Goal: Task Accomplishment & Management: Complete application form

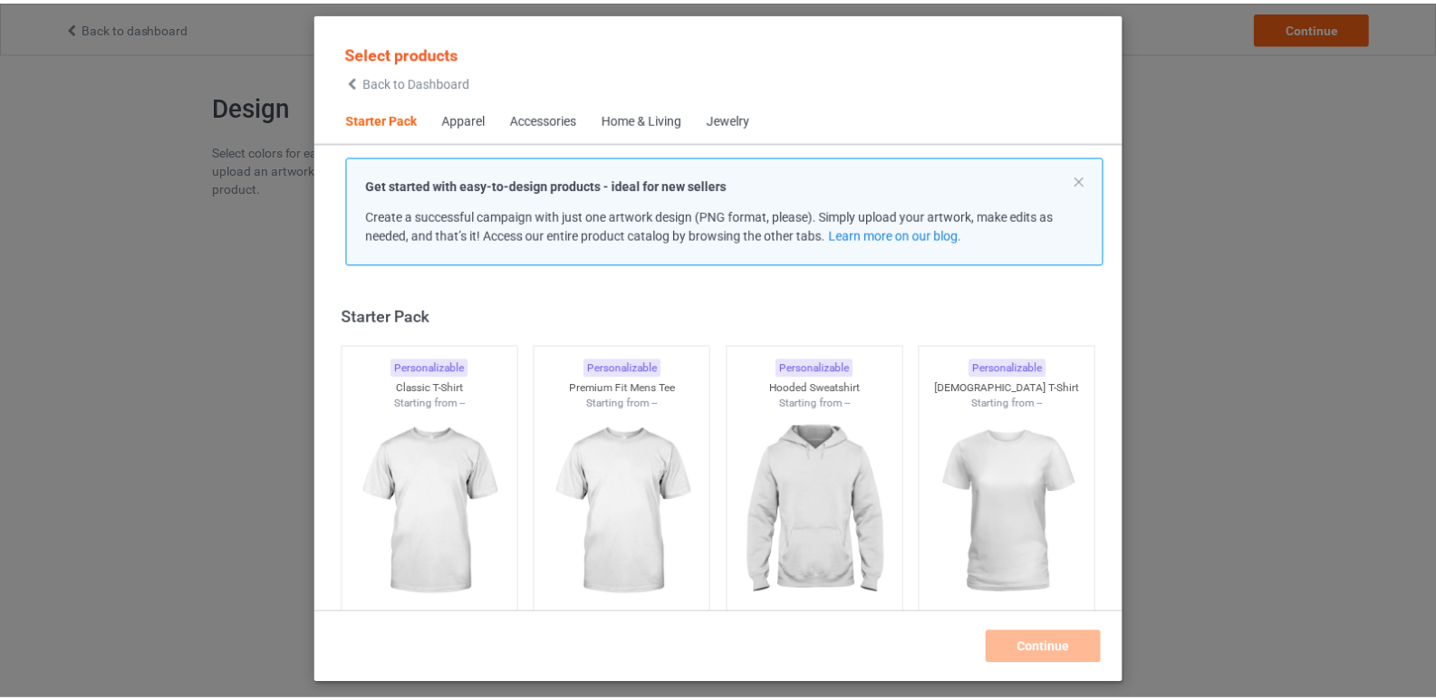
scroll to position [24, 0]
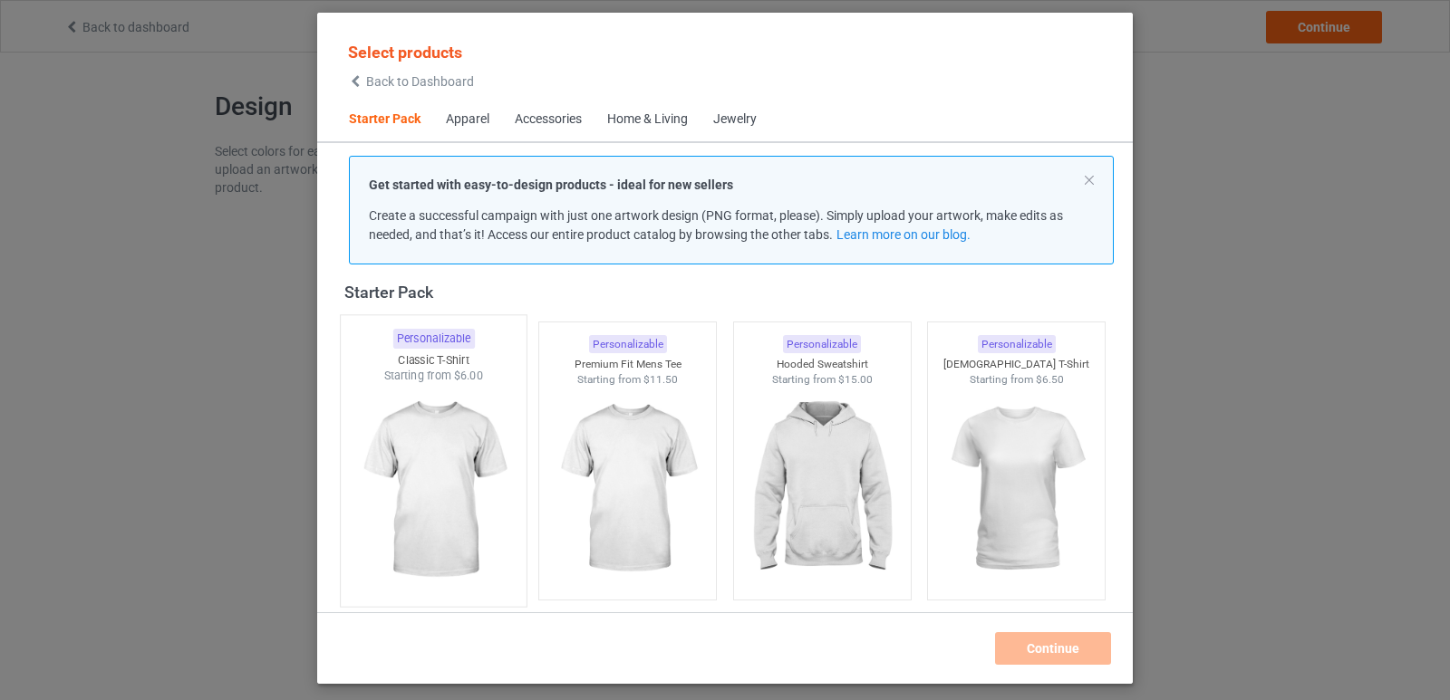
click at [441, 463] on img at bounding box center [433, 490] width 170 height 213
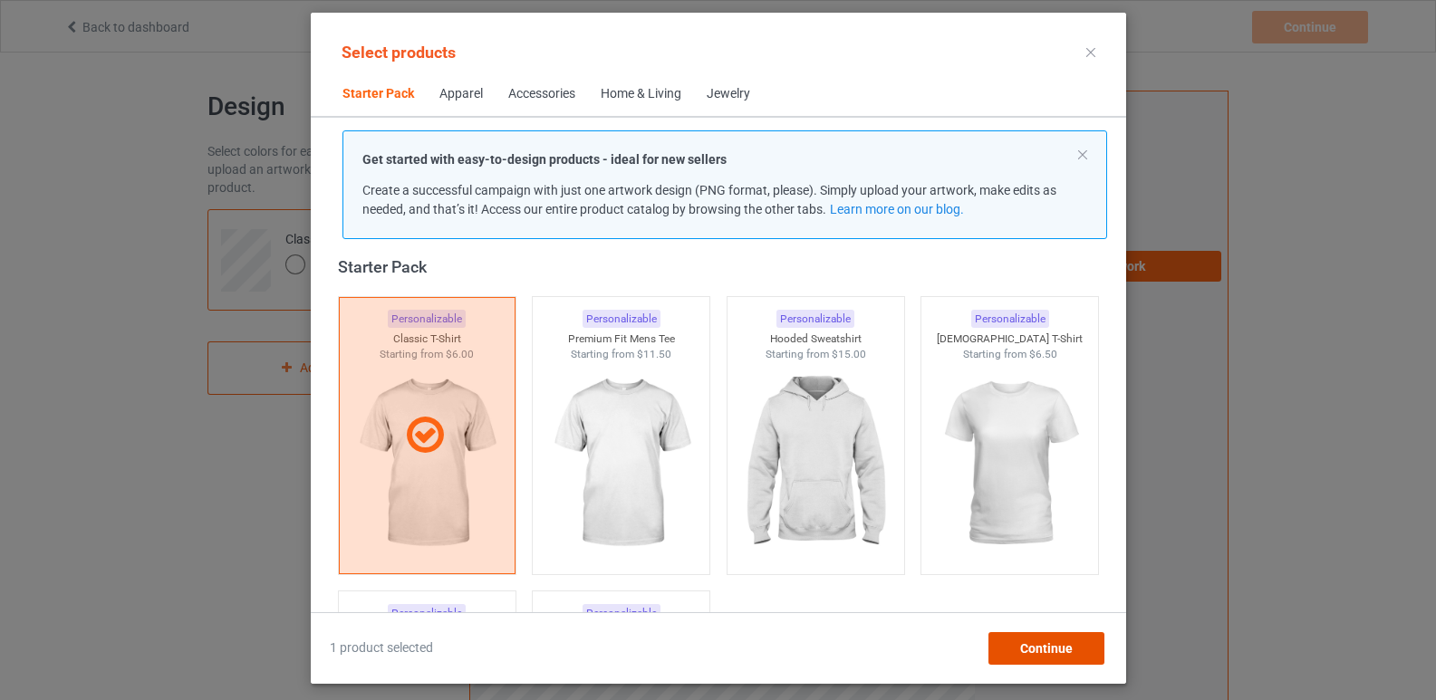
click at [1070, 640] on div "Continue" at bounding box center [1046, 648] width 116 height 33
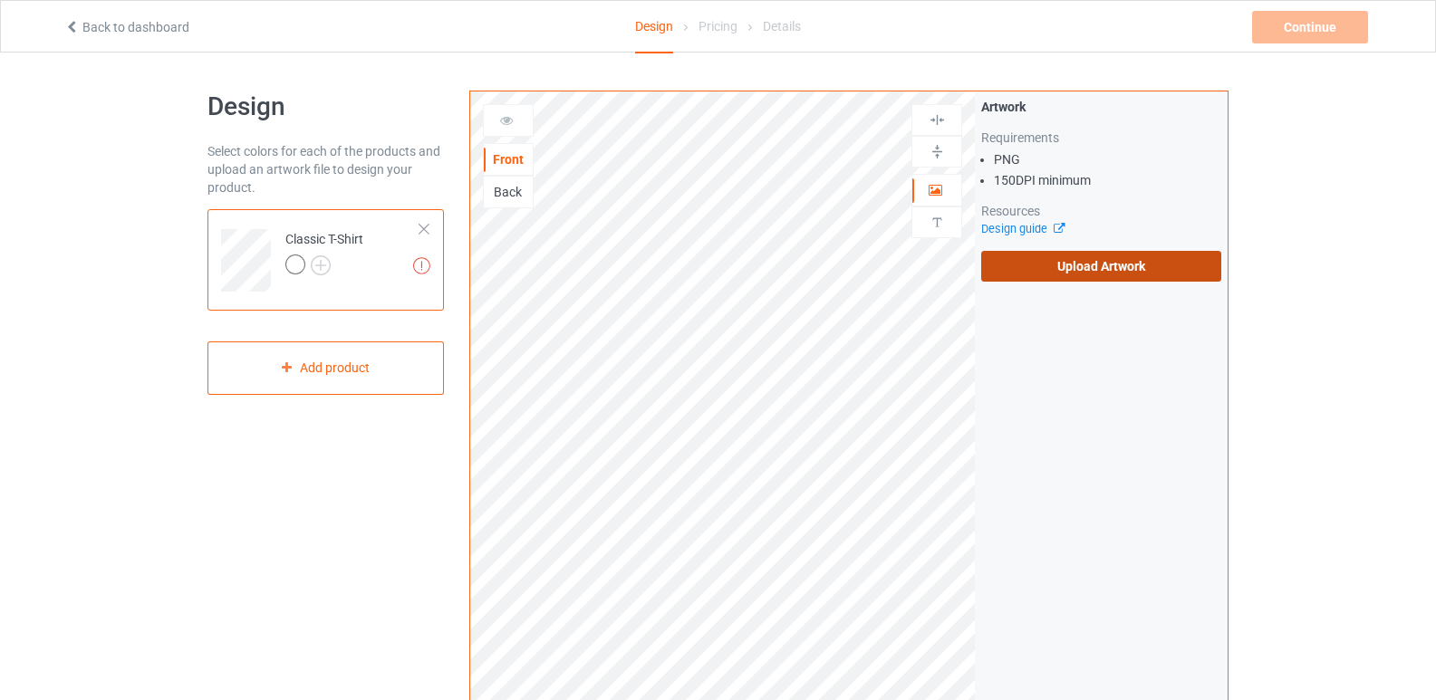
click at [1075, 258] on label "Upload Artwork" at bounding box center [1101, 266] width 240 height 31
click at [0, 0] on input "Upload Artwork" at bounding box center [0, 0] width 0 height 0
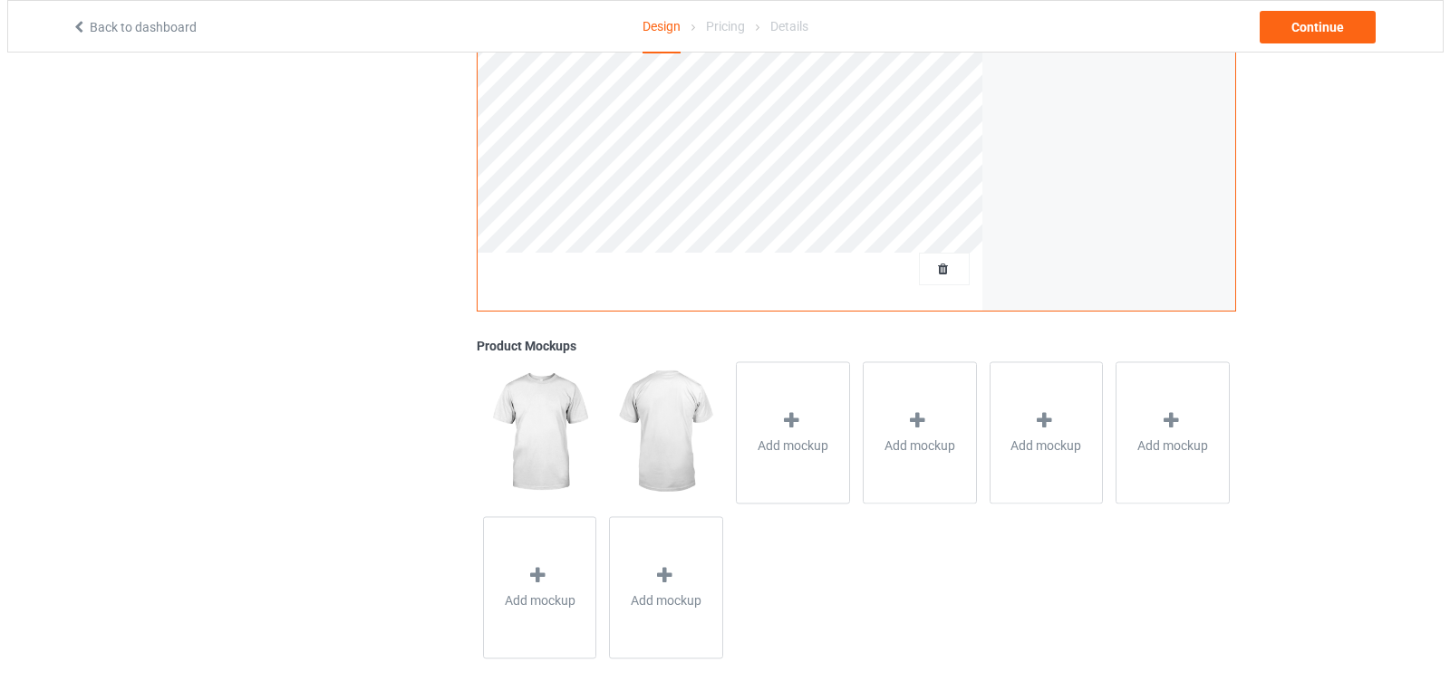
scroll to position [474, 0]
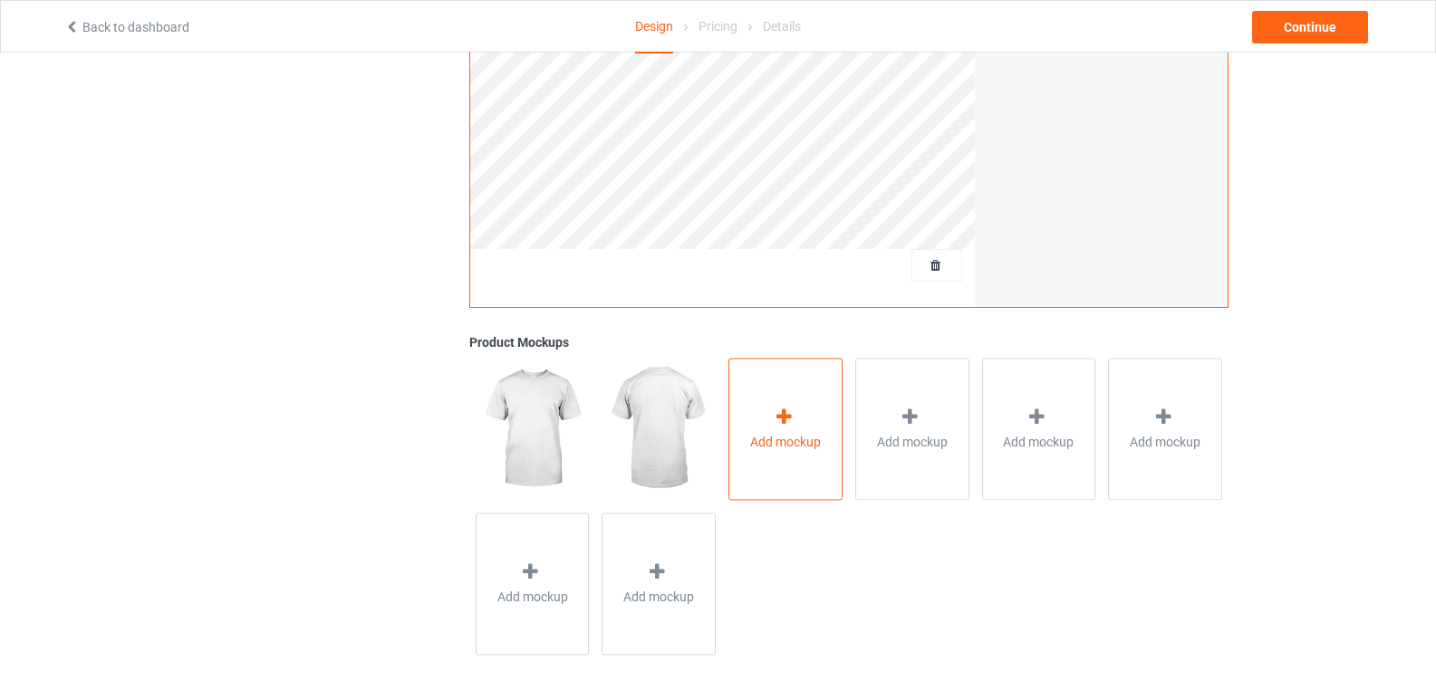
click at [822, 435] on div "Add mockup" at bounding box center [785, 429] width 114 height 142
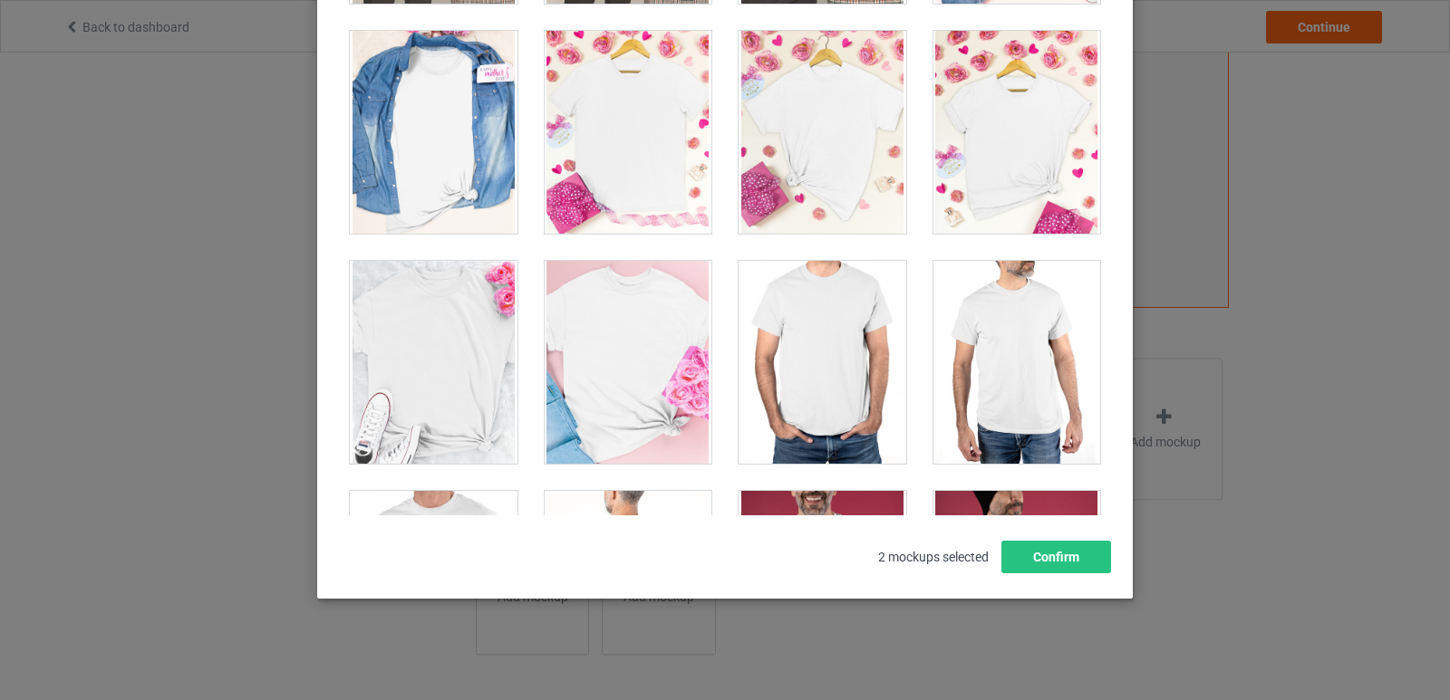
scroll to position [7339, 0]
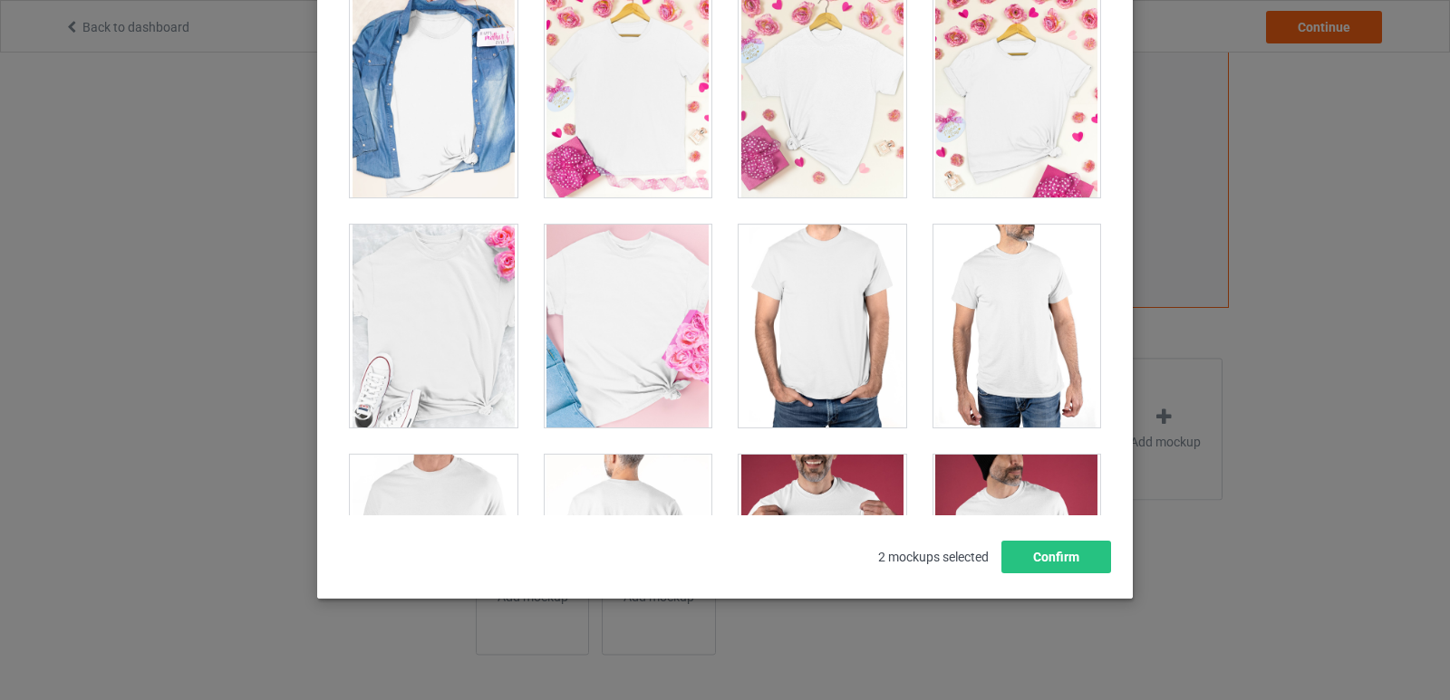
click at [435, 343] on div at bounding box center [434, 326] width 168 height 203
click at [628, 354] on div at bounding box center [629, 326] width 168 height 203
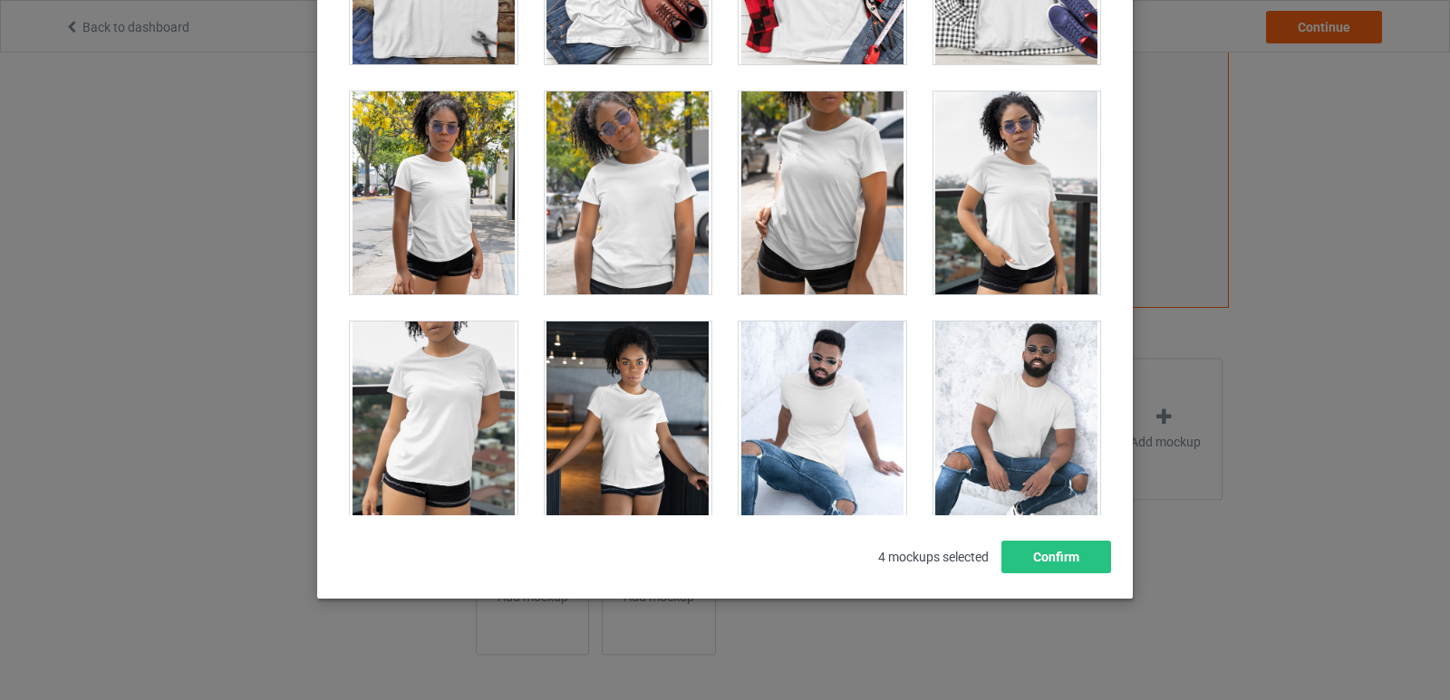
scroll to position [12322, 0]
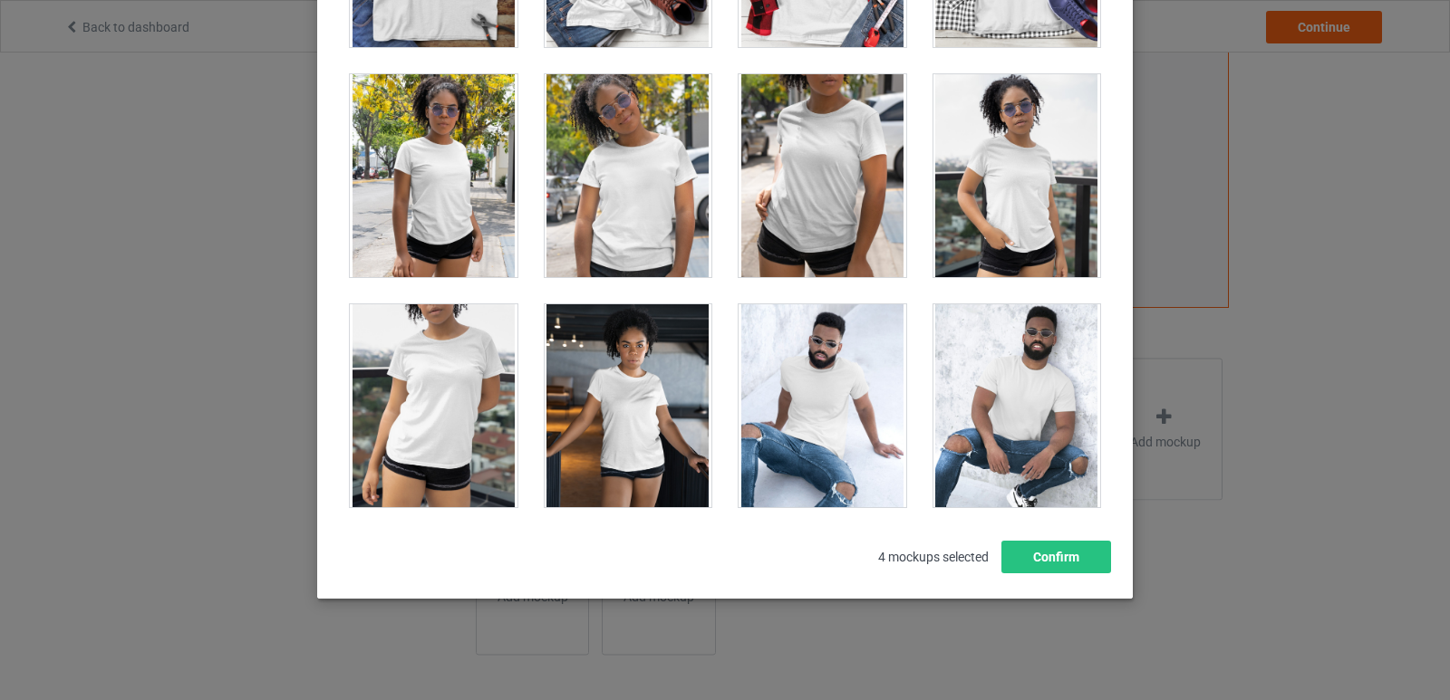
click at [625, 235] on div at bounding box center [629, 175] width 168 height 203
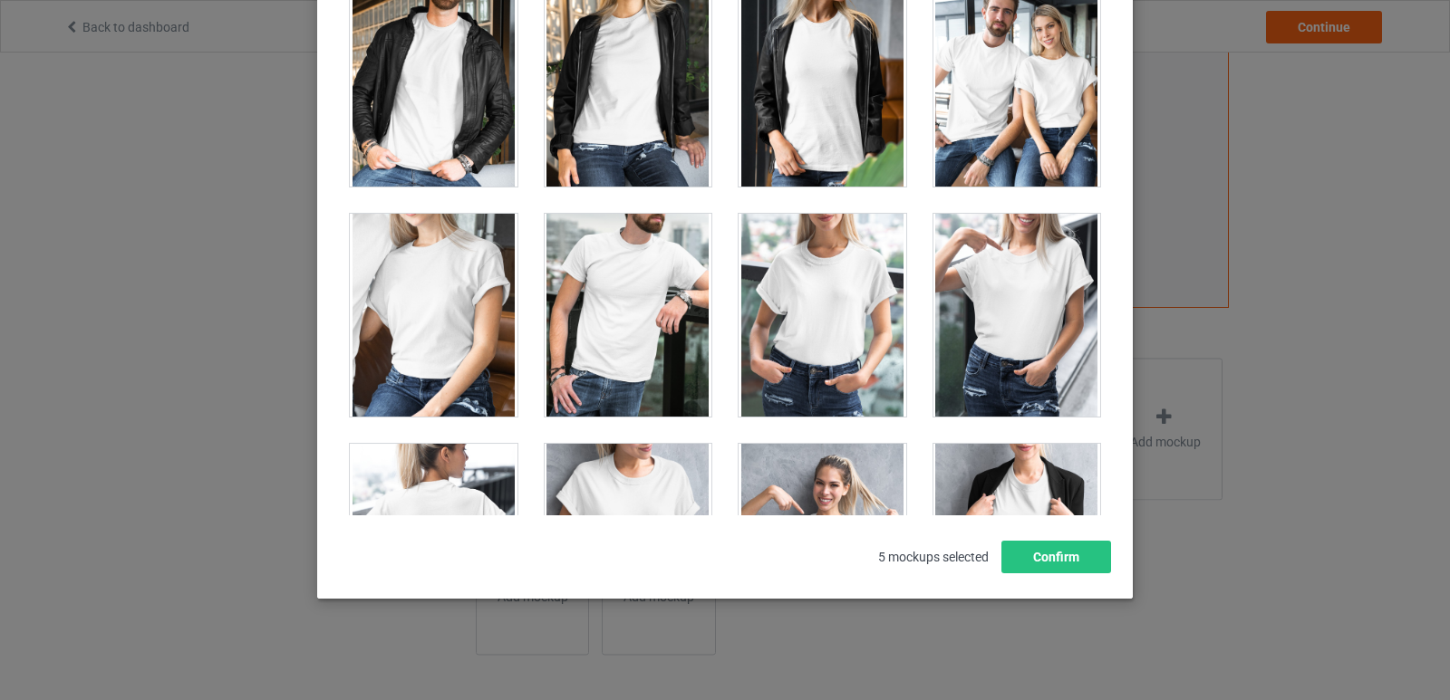
scroll to position [22107, 0]
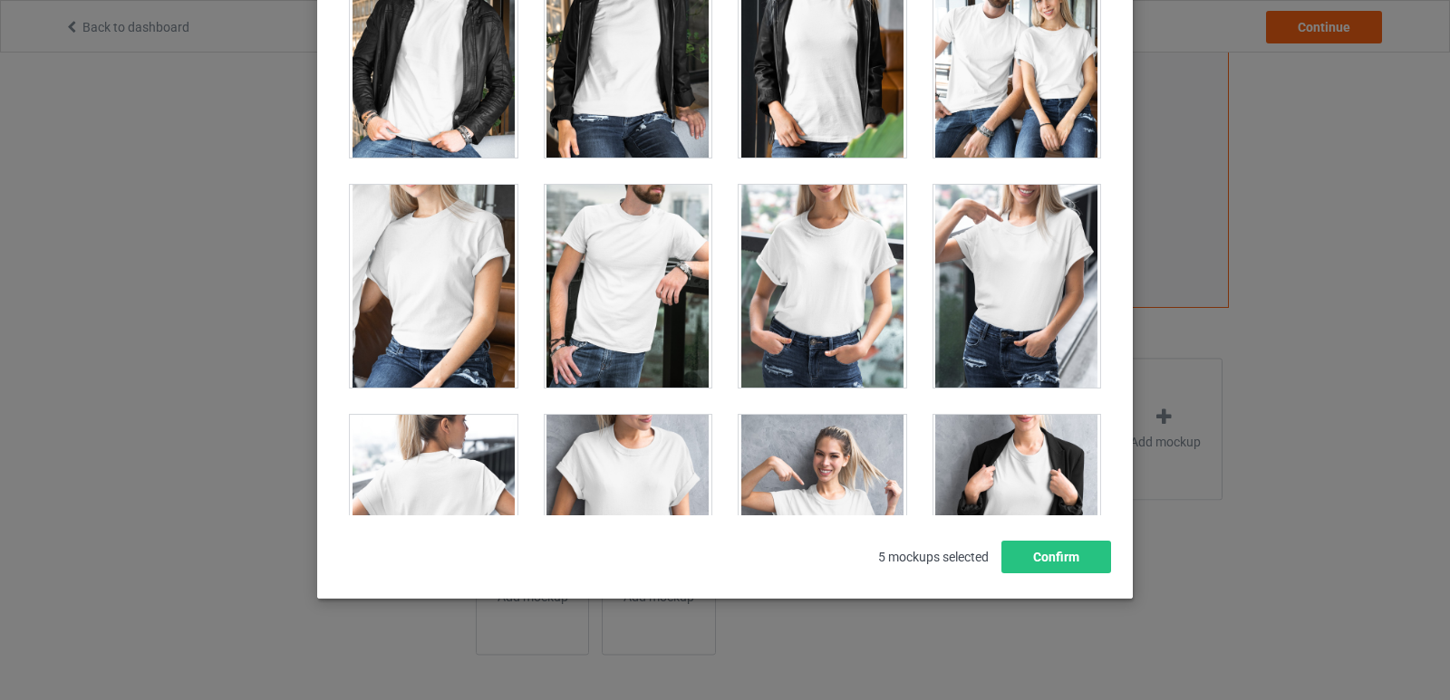
click at [997, 280] on div at bounding box center [1017, 286] width 168 height 203
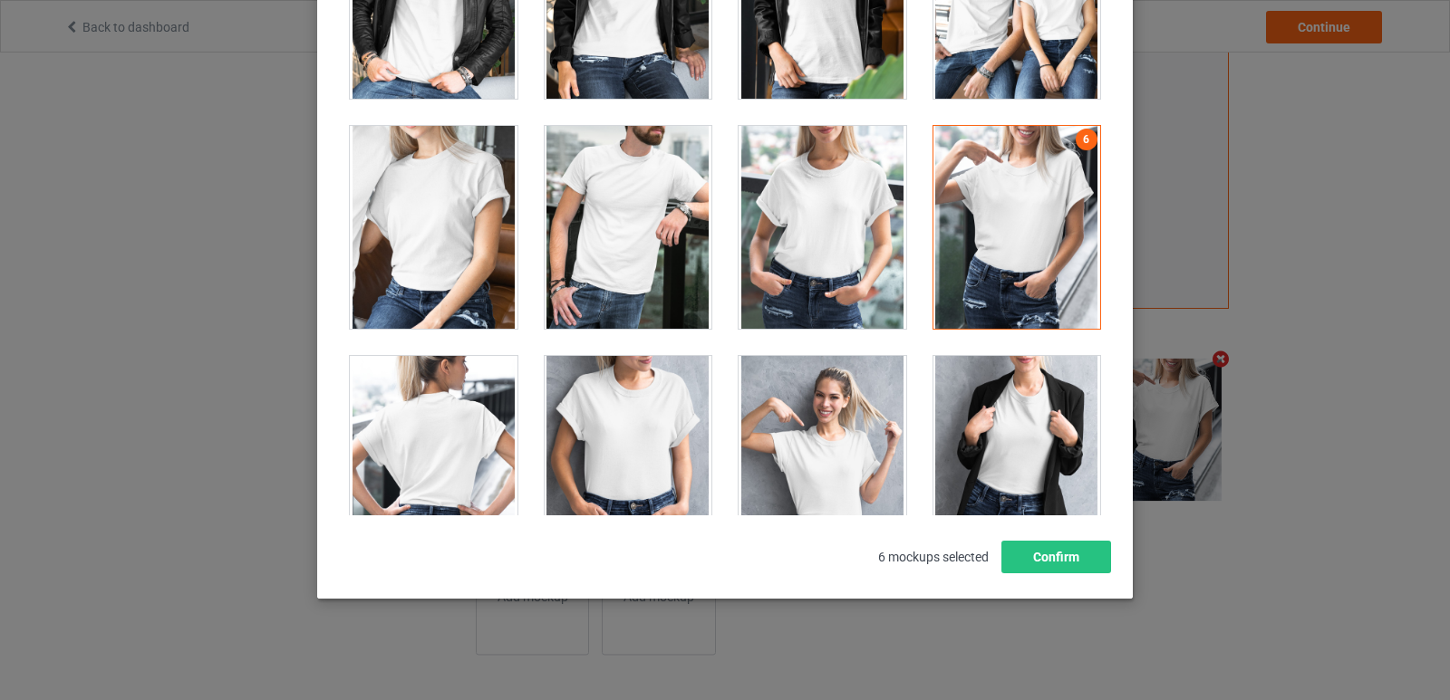
scroll to position [22197, 0]
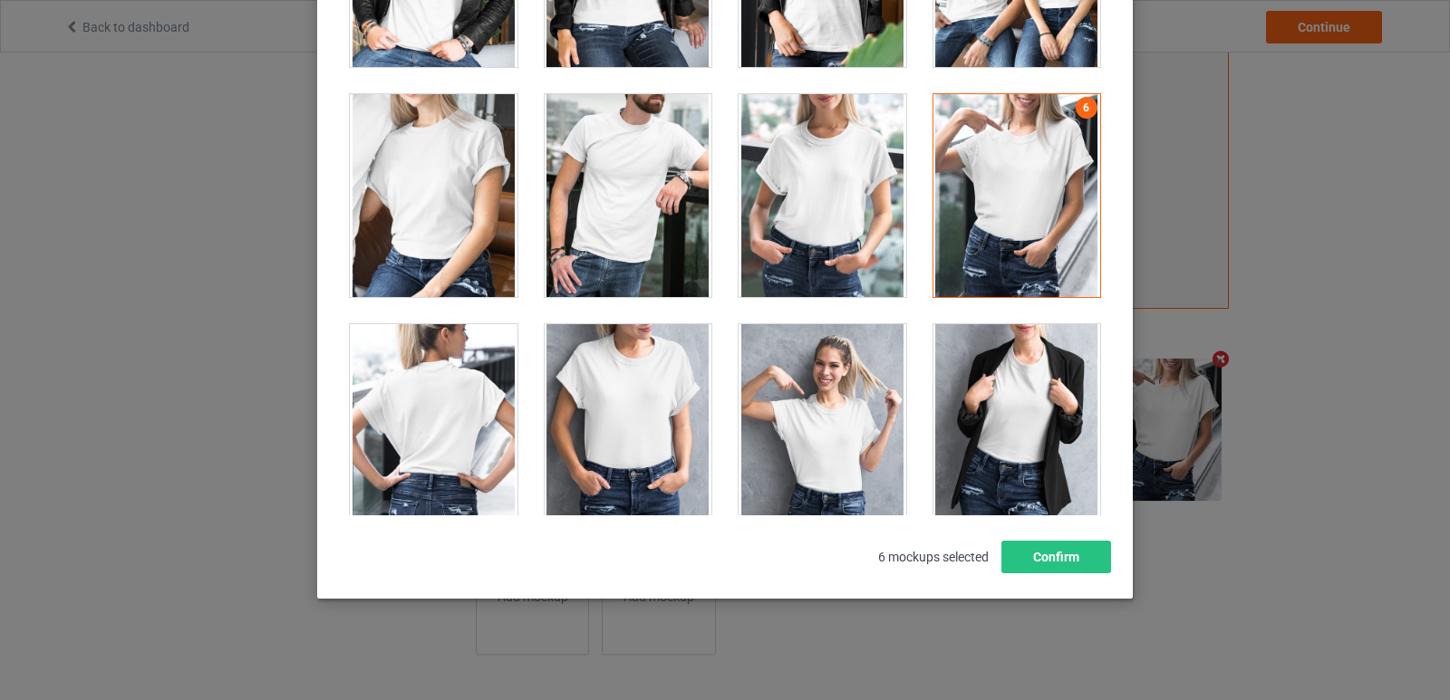
click at [782, 401] on div at bounding box center [822, 425] width 168 height 203
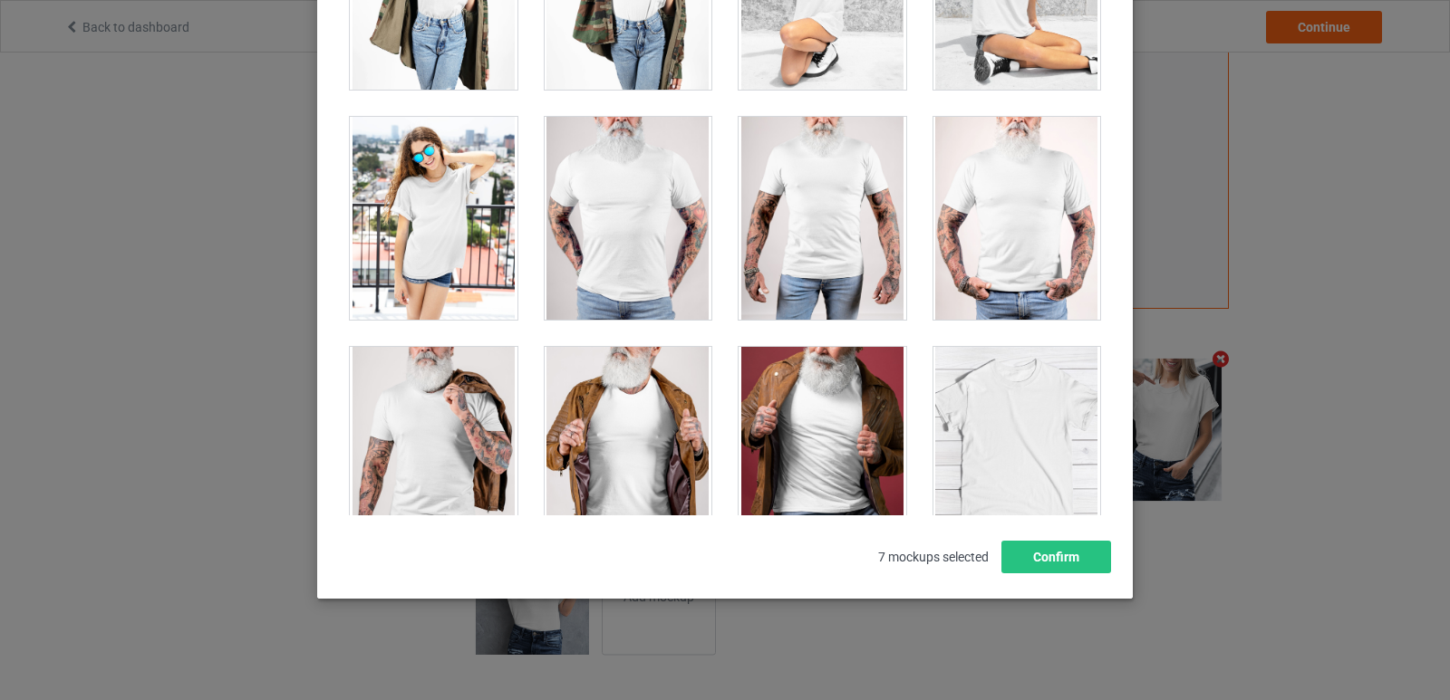
scroll to position [24908, 0]
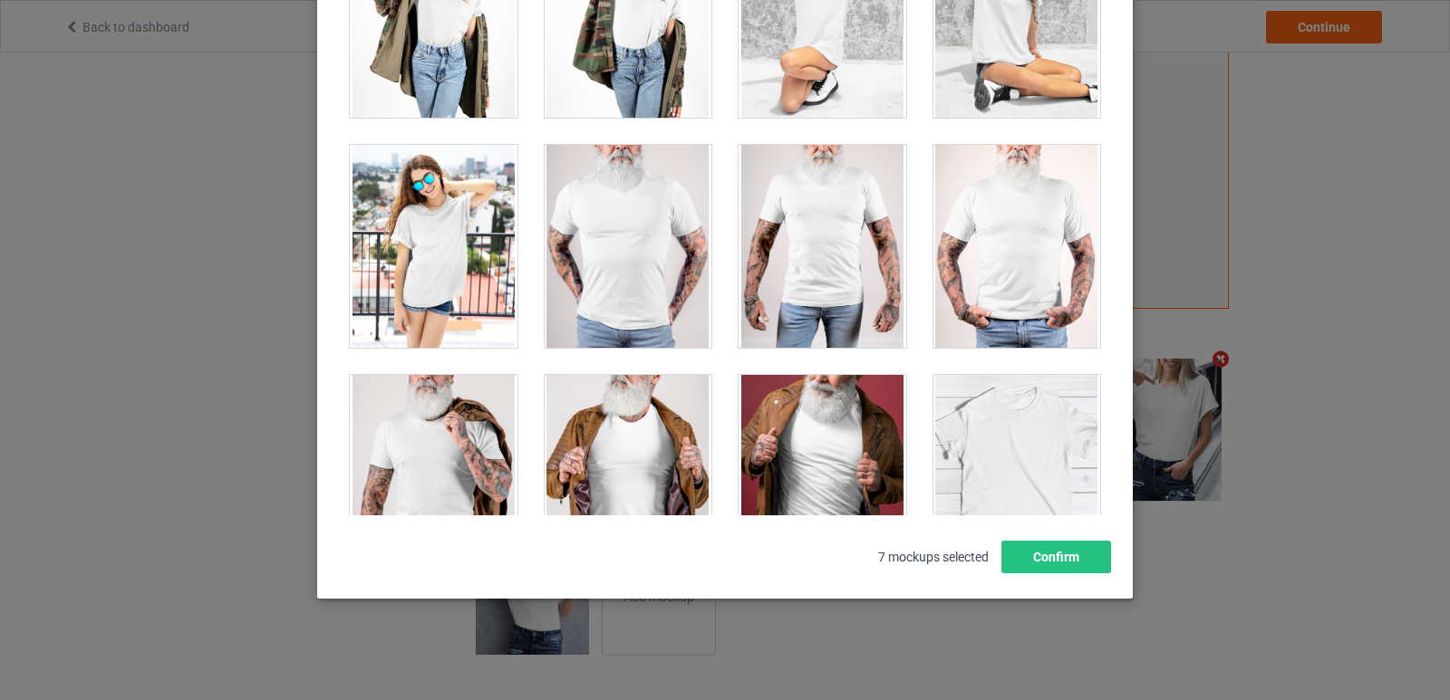
click at [390, 276] on div at bounding box center [434, 246] width 168 height 203
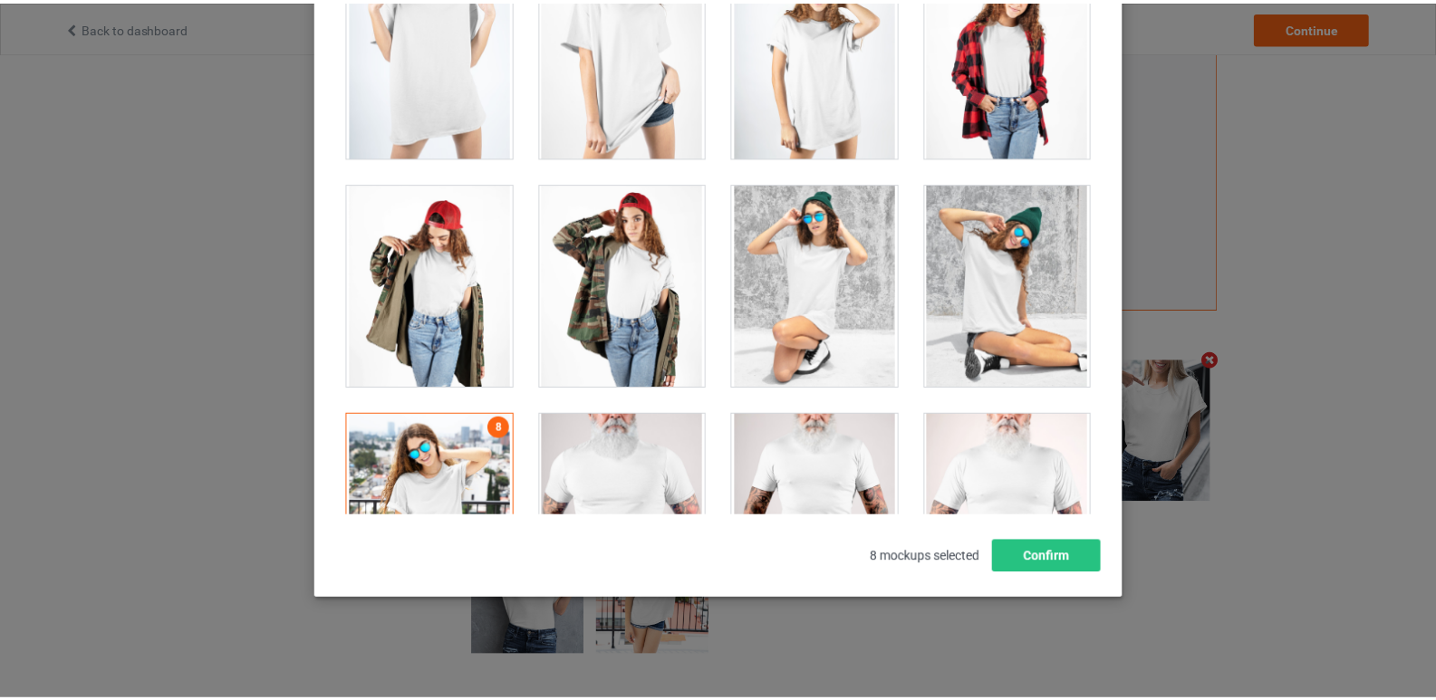
scroll to position [24727, 0]
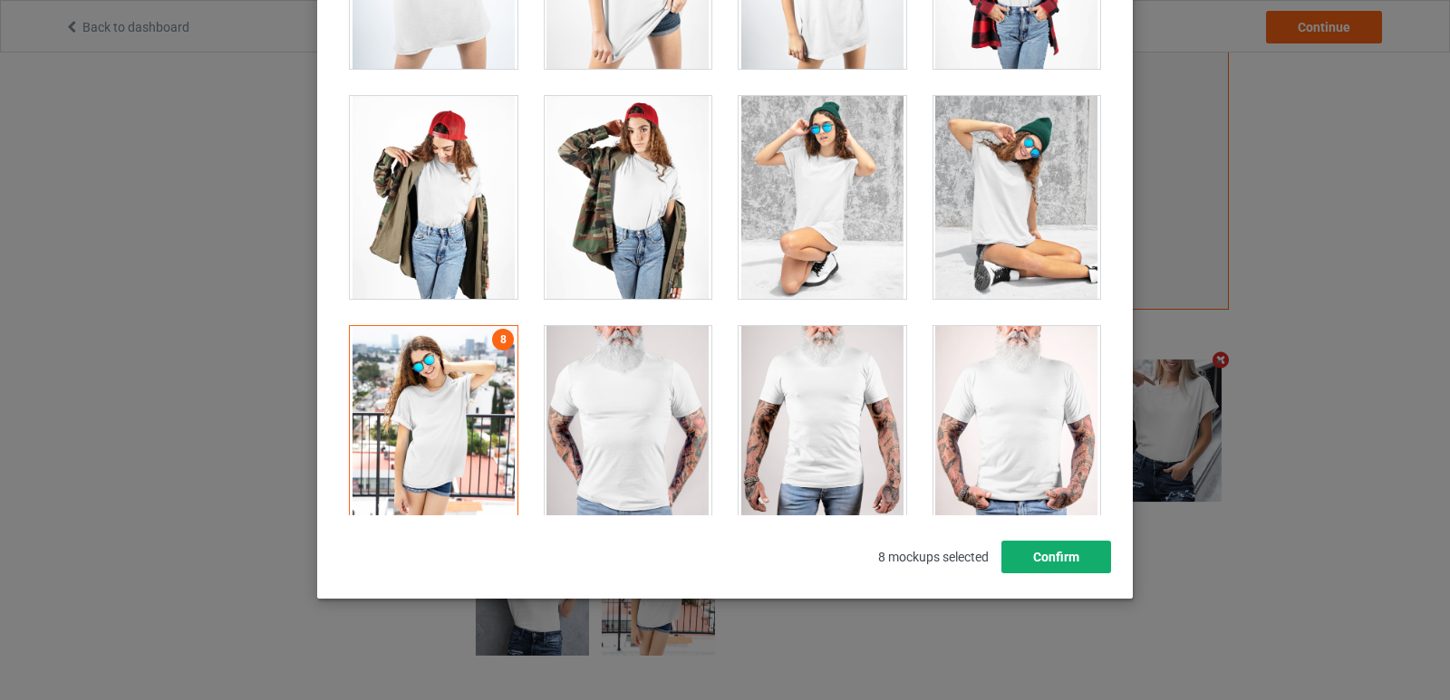
click at [1038, 556] on button "Confirm" at bounding box center [1056, 557] width 110 height 33
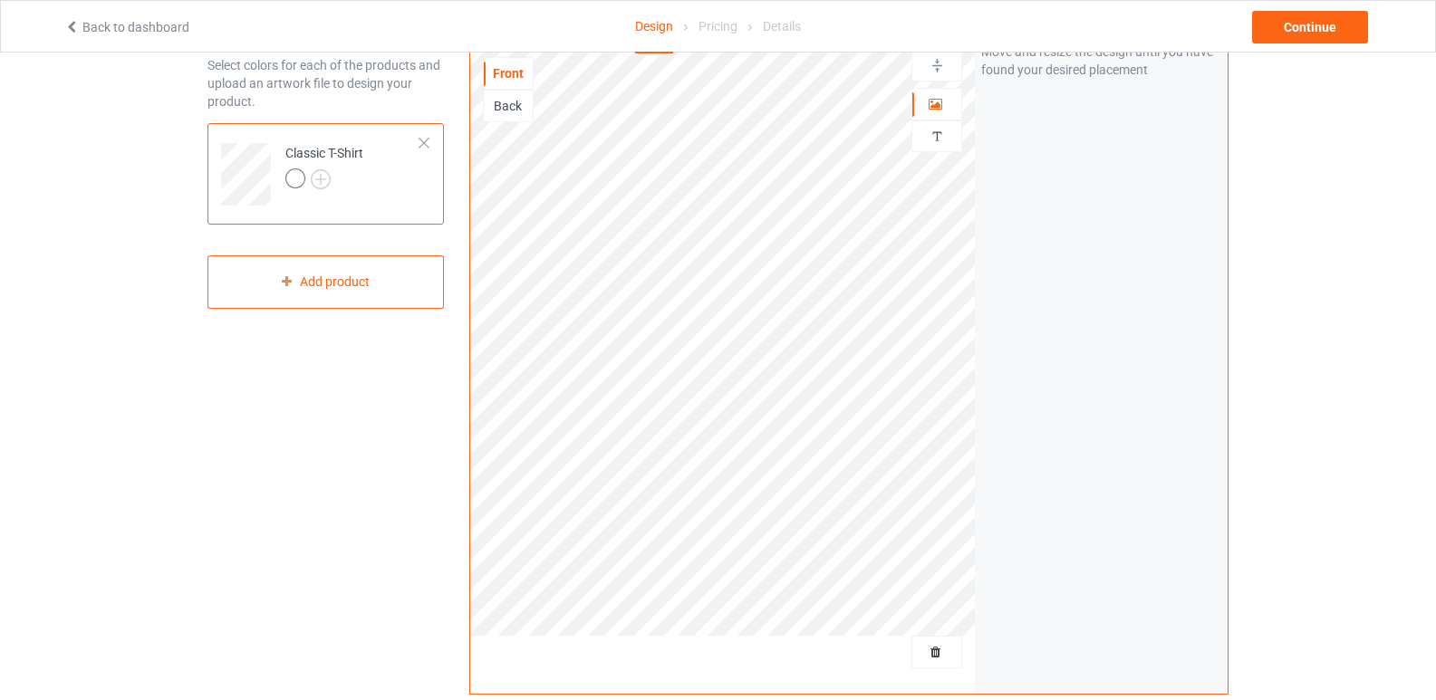
scroll to position [0, 0]
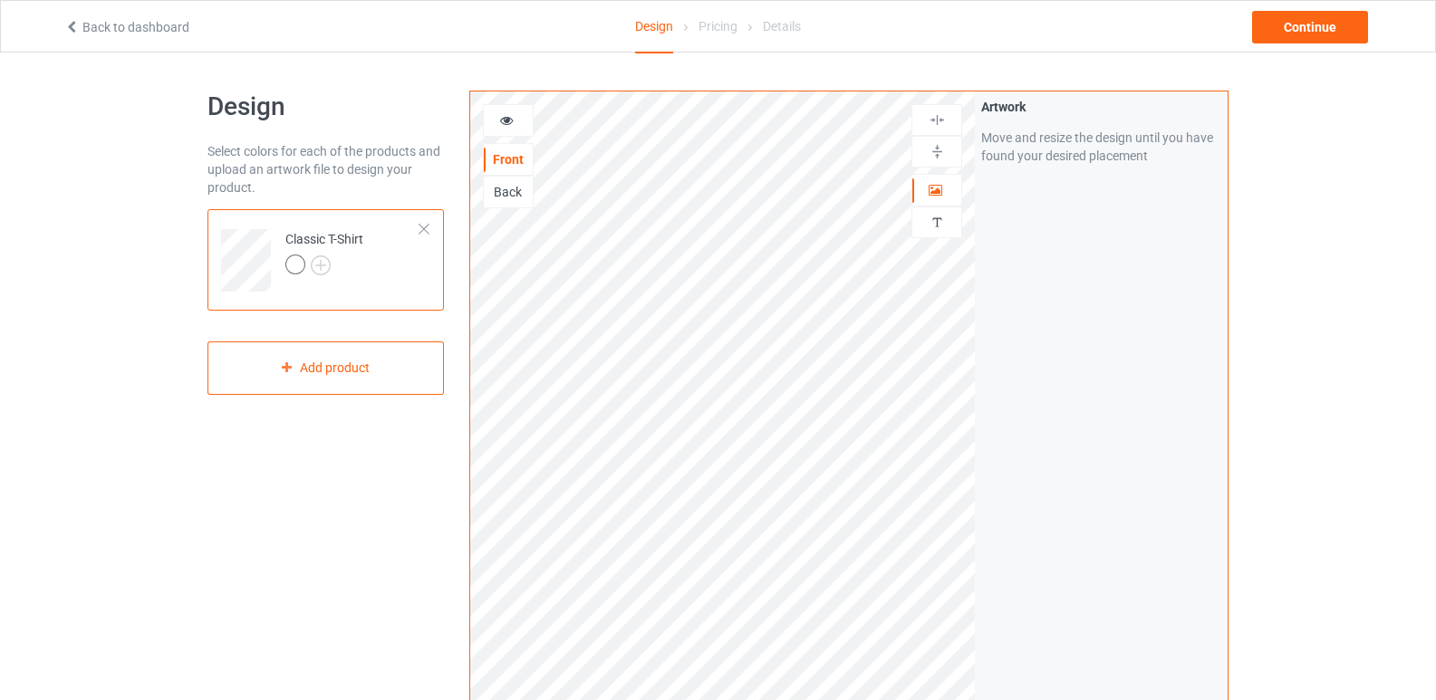
click at [493, 125] on div at bounding box center [508, 120] width 49 height 18
click at [501, 119] on icon at bounding box center [506, 117] width 15 height 13
click at [523, 114] on div at bounding box center [508, 120] width 49 height 18
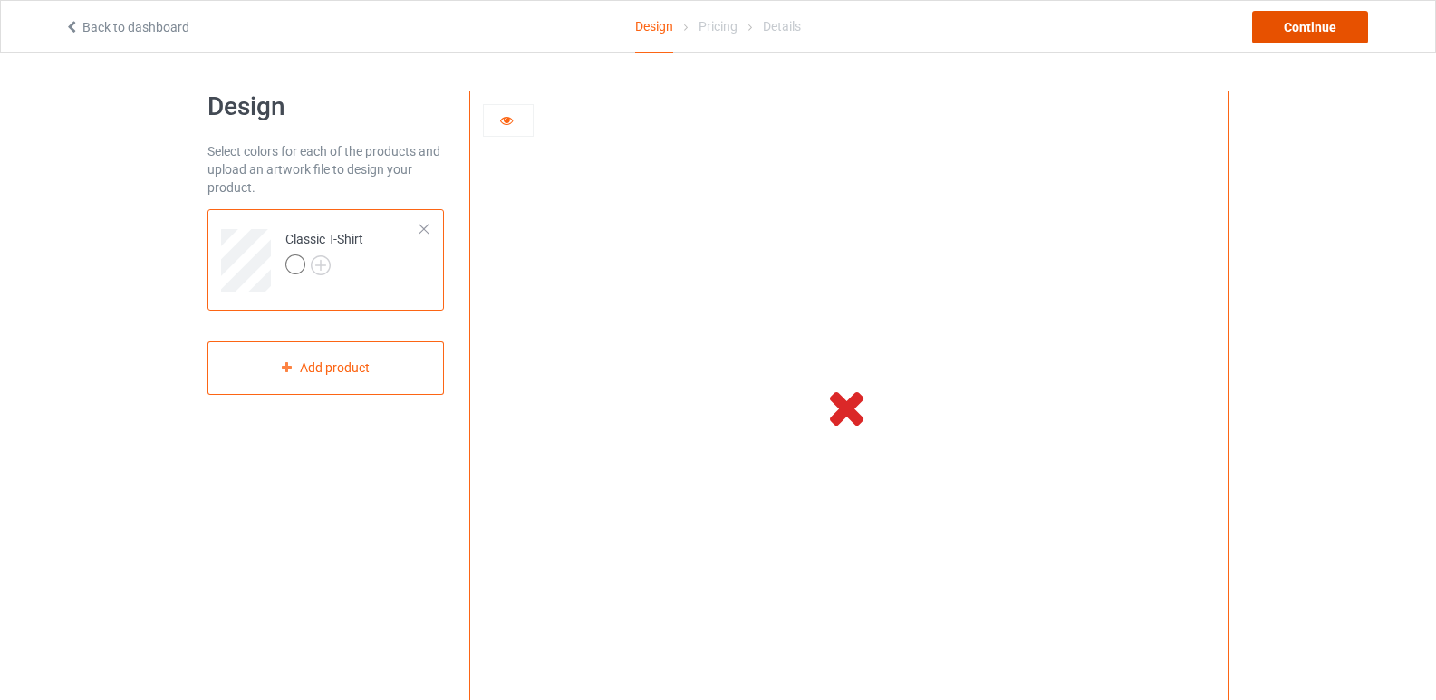
click at [1291, 24] on div "Continue" at bounding box center [1310, 27] width 116 height 33
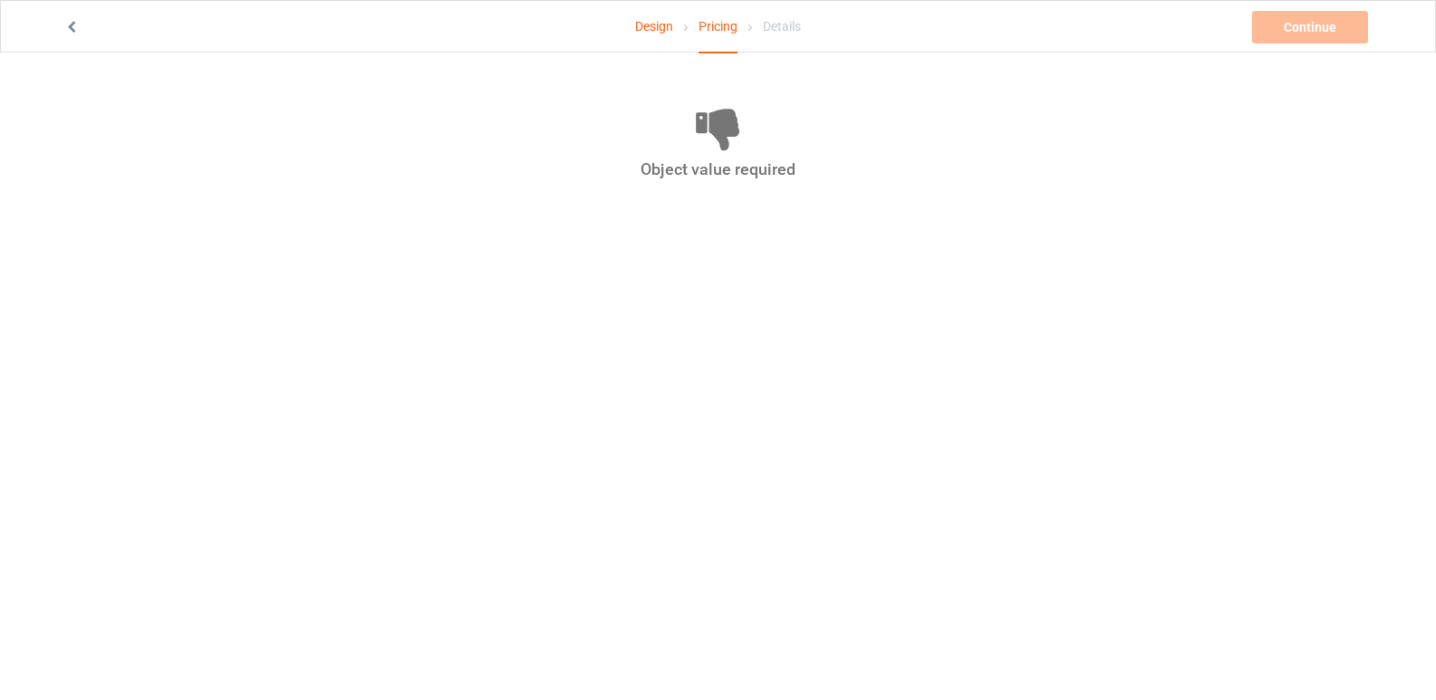
click at [670, 29] on link "Design" at bounding box center [654, 26] width 38 height 51
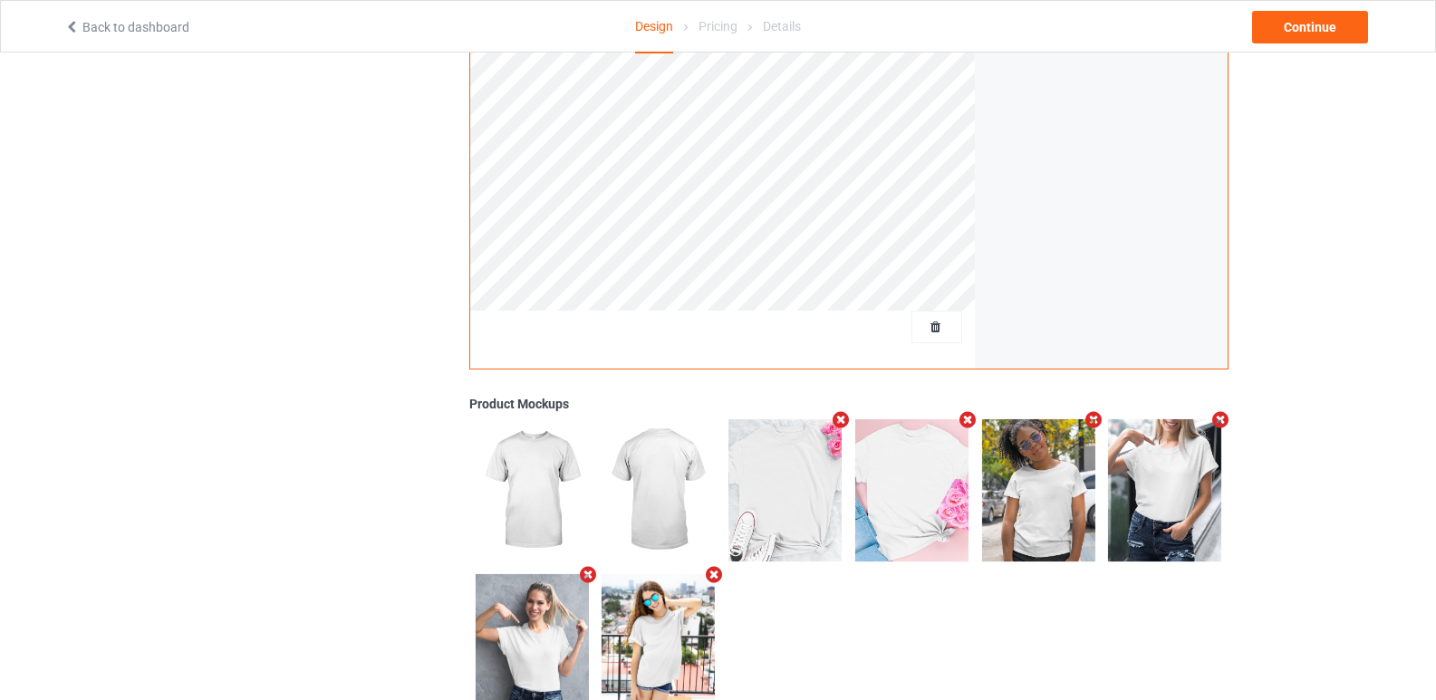
scroll to position [453, 0]
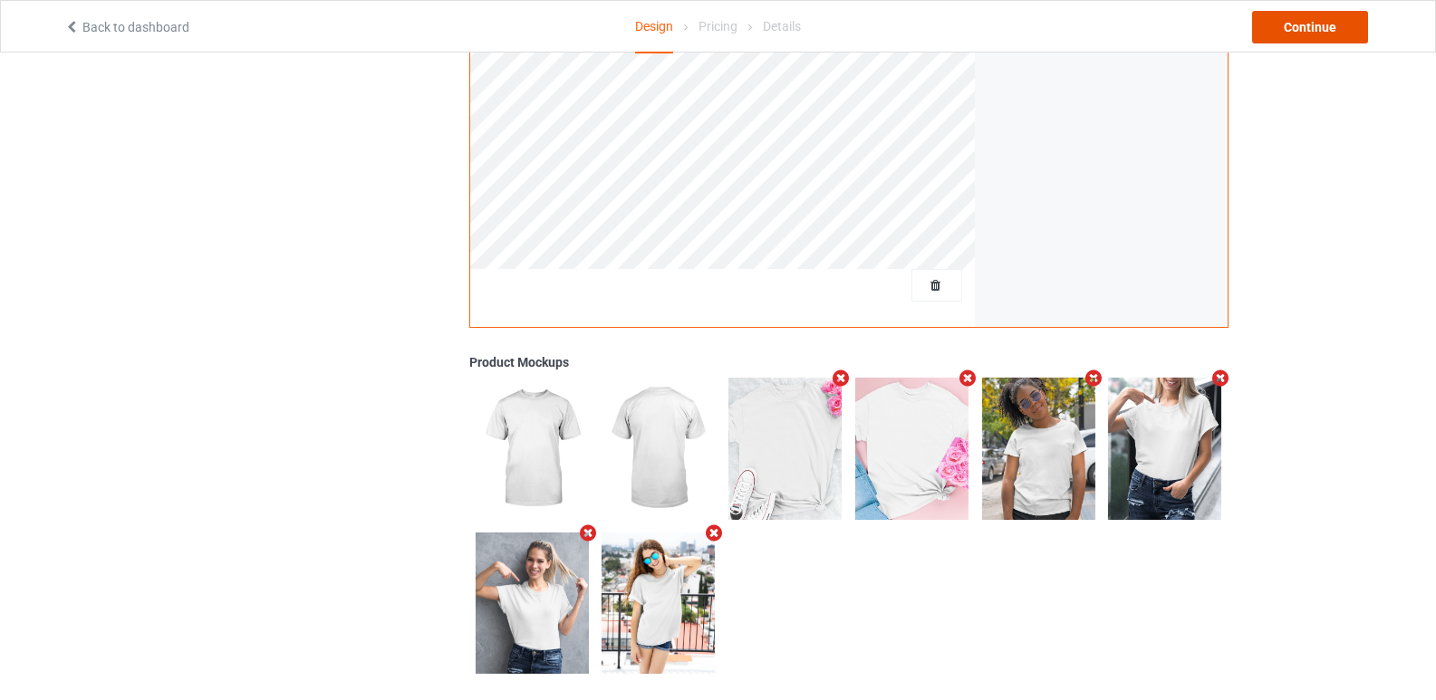
click at [1300, 19] on div "Continue" at bounding box center [1310, 27] width 116 height 33
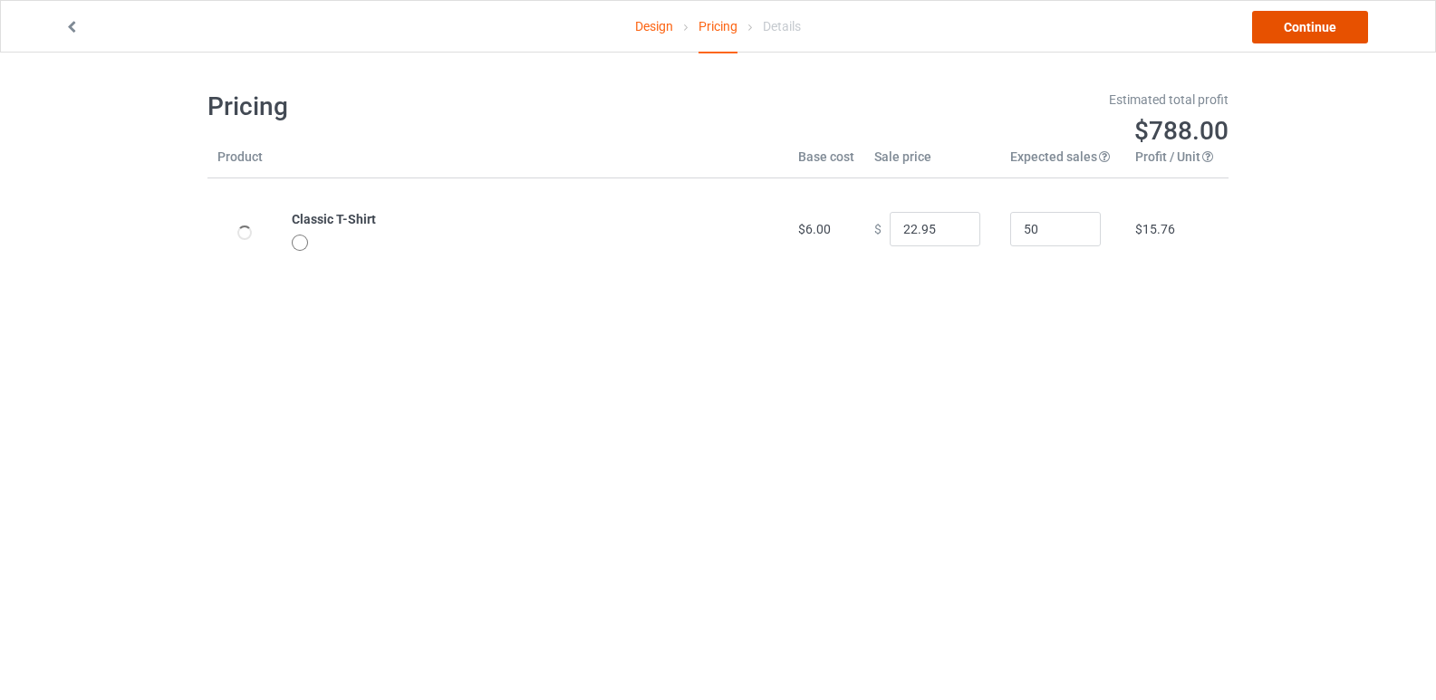
click at [1313, 28] on link "Continue" at bounding box center [1310, 27] width 116 height 33
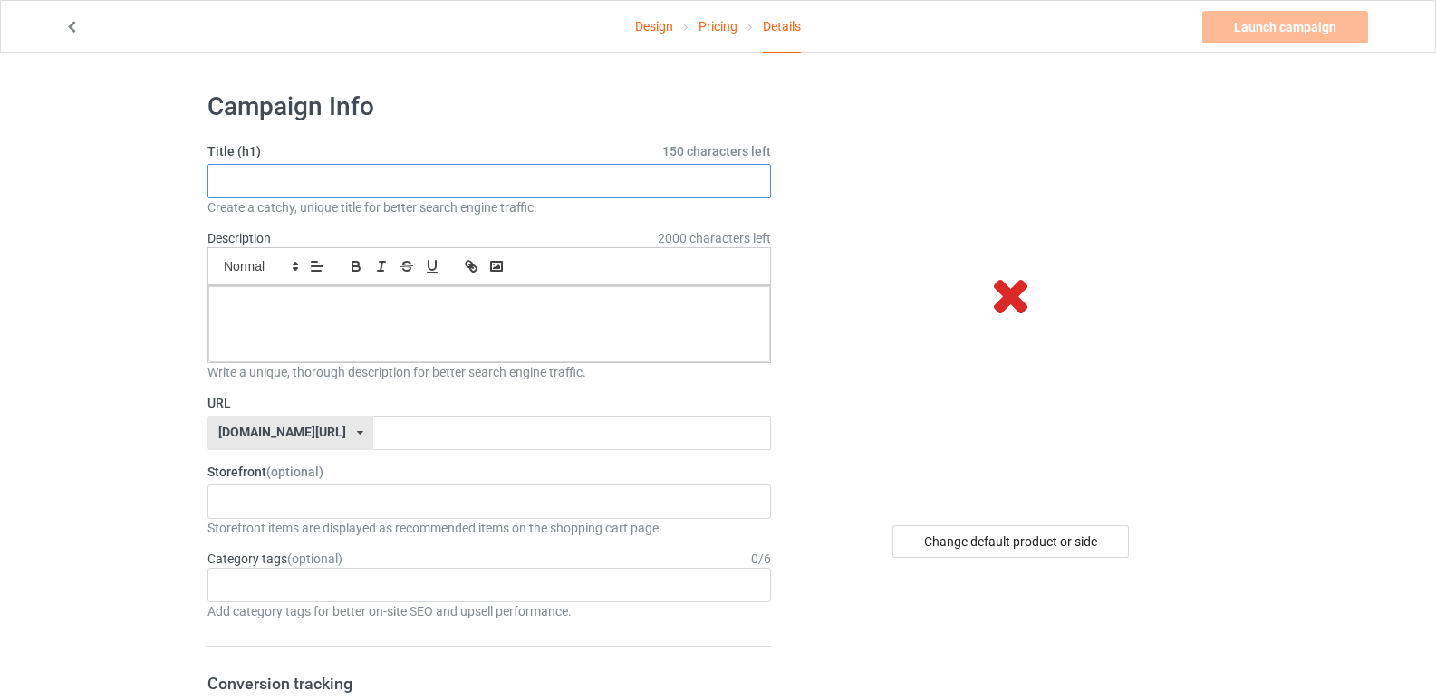
click at [499, 180] on input "text" at bounding box center [489, 181] width 564 height 34
paste input "Cruise Squad 2026, Family Vacation"
type input "Cruise Squad 2026, Family Vacation"
click at [470, 320] on div at bounding box center [489, 324] width 562 height 76
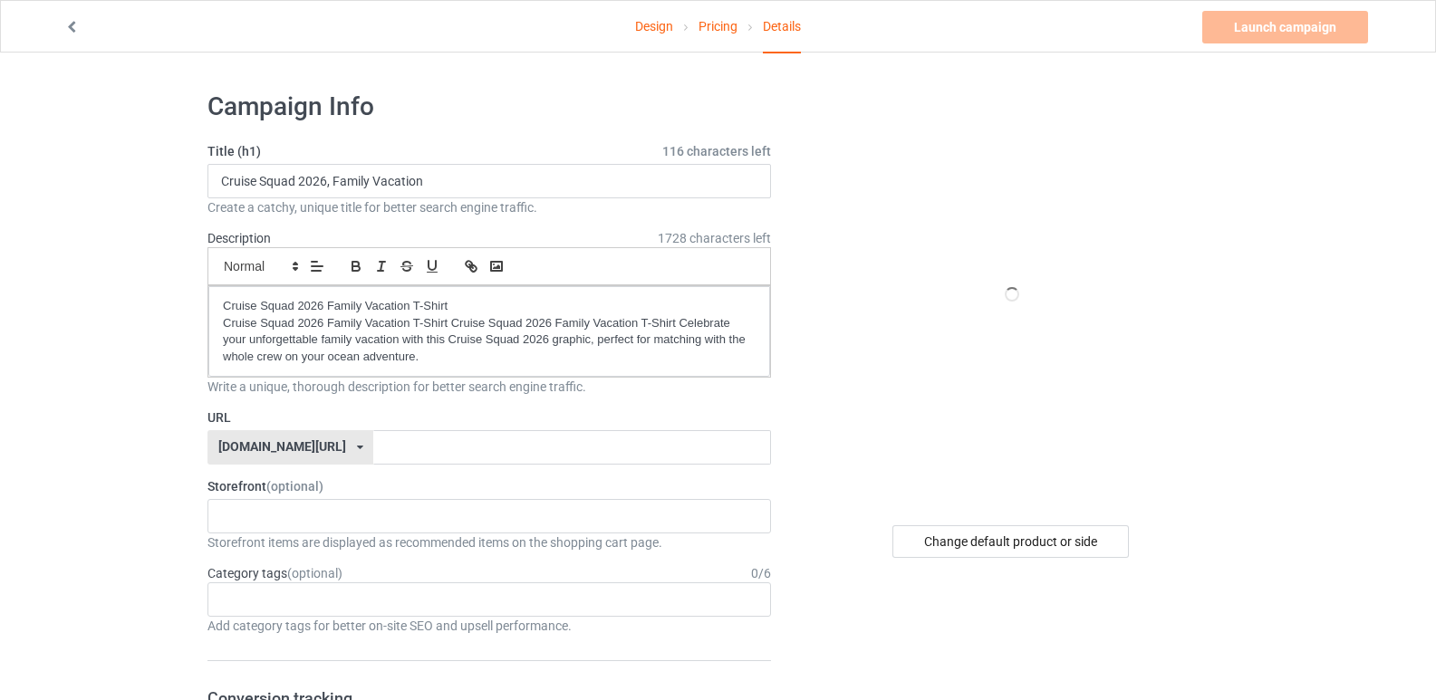
click at [832, 422] on div at bounding box center [1012, 295] width 432 height 408
click at [352, 183] on input "Cruise Squad 2026, Family Vacation" at bounding box center [489, 181] width 564 height 34
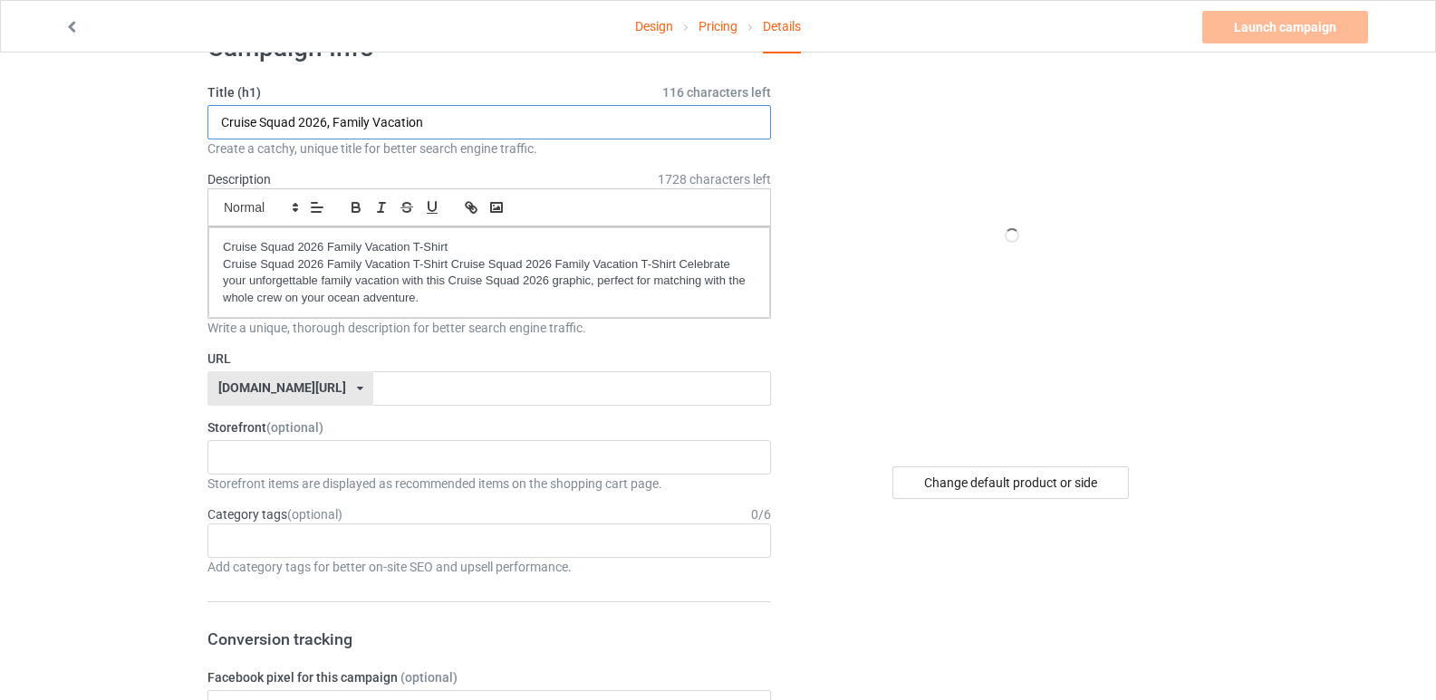
scroll to position [91, 0]
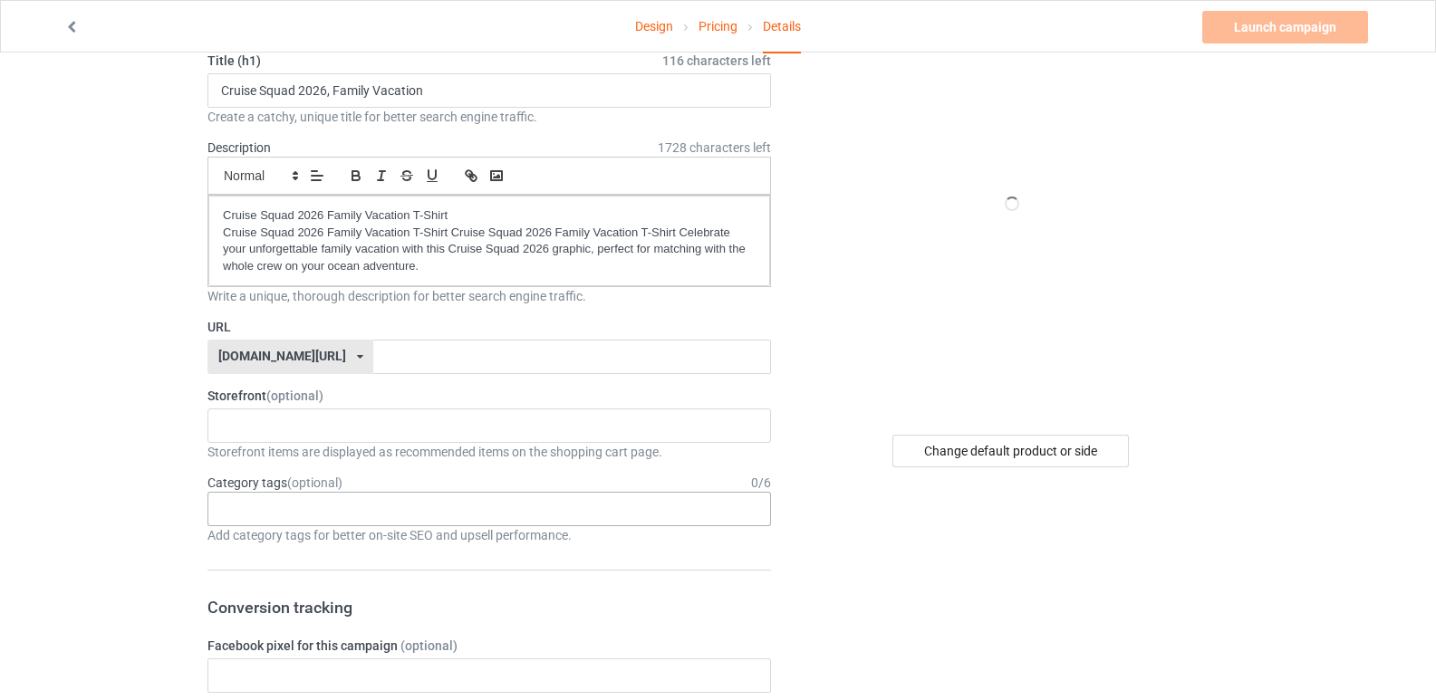
click at [352, 509] on div "Age > 1-19 > 1 Age > 1-12 Months > 1 Month Age > 1-12 Months Age > 1-19 Age > 1…" at bounding box center [489, 509] width 564 height 34
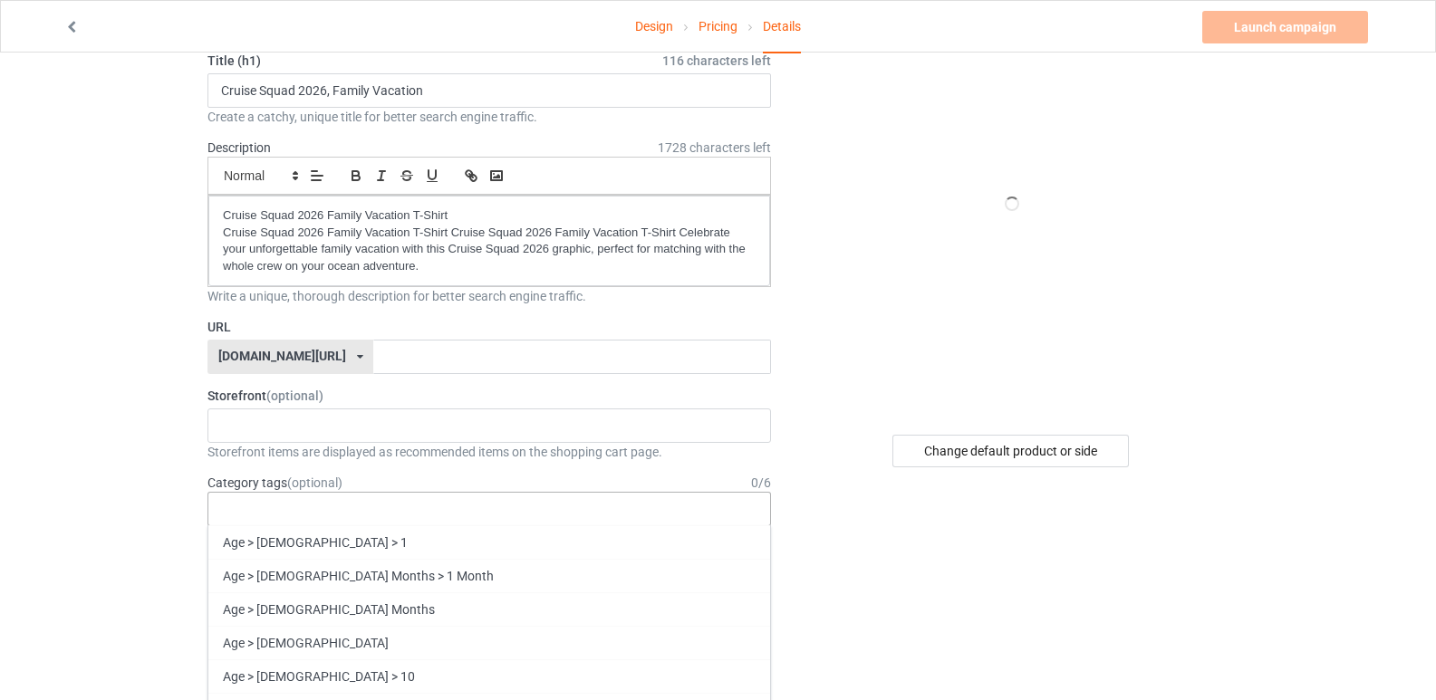
paste input "Family"
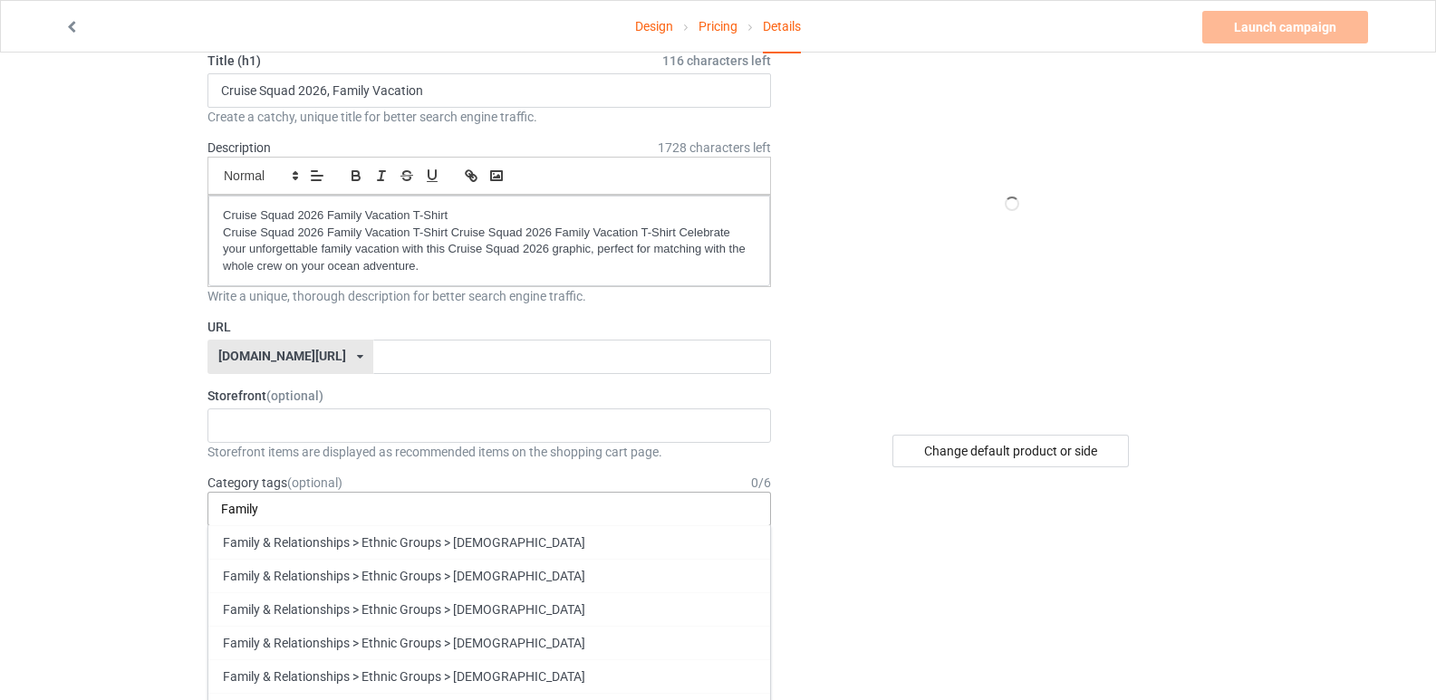
scroll to position [0, 0]
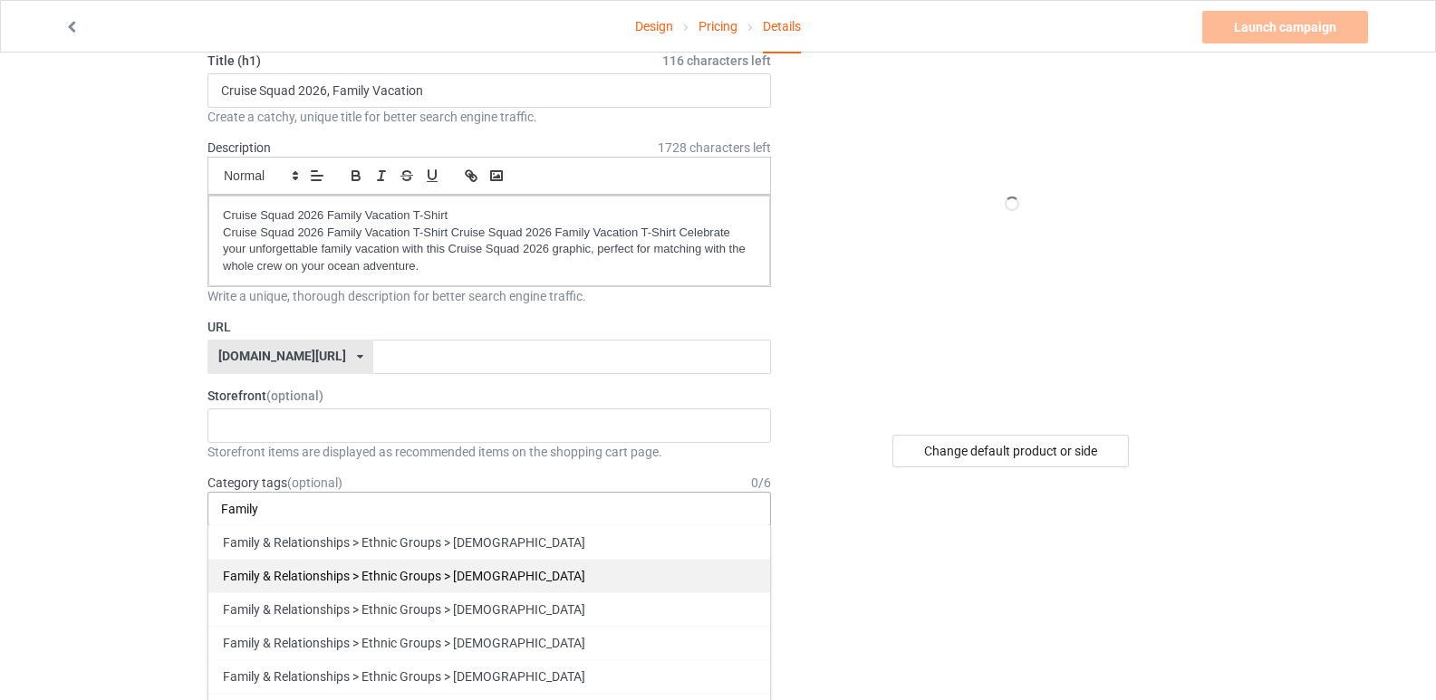
type input "Family"
click at [381, 574] on div "Family & Relationships > Ethnic Groups > African American" at bounding box center [489, 576] width 562 height 34
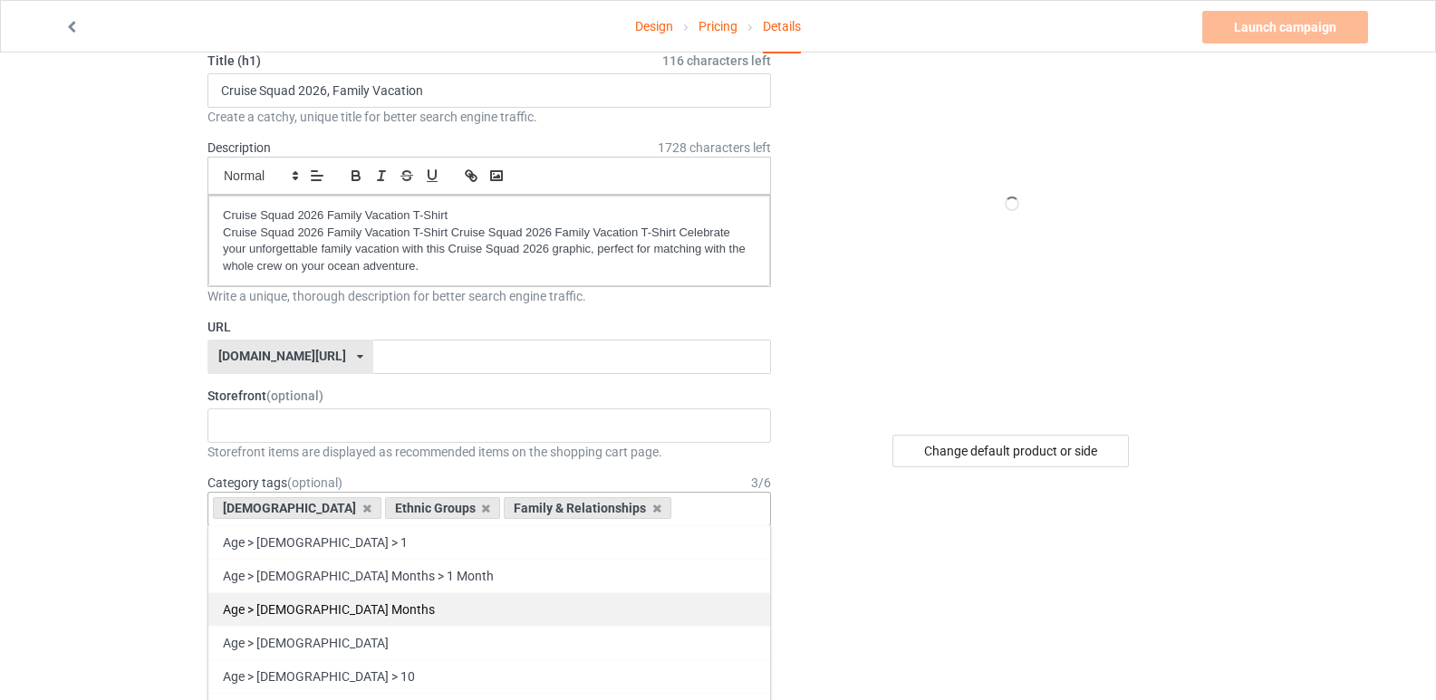
scroll to position [91, 0]
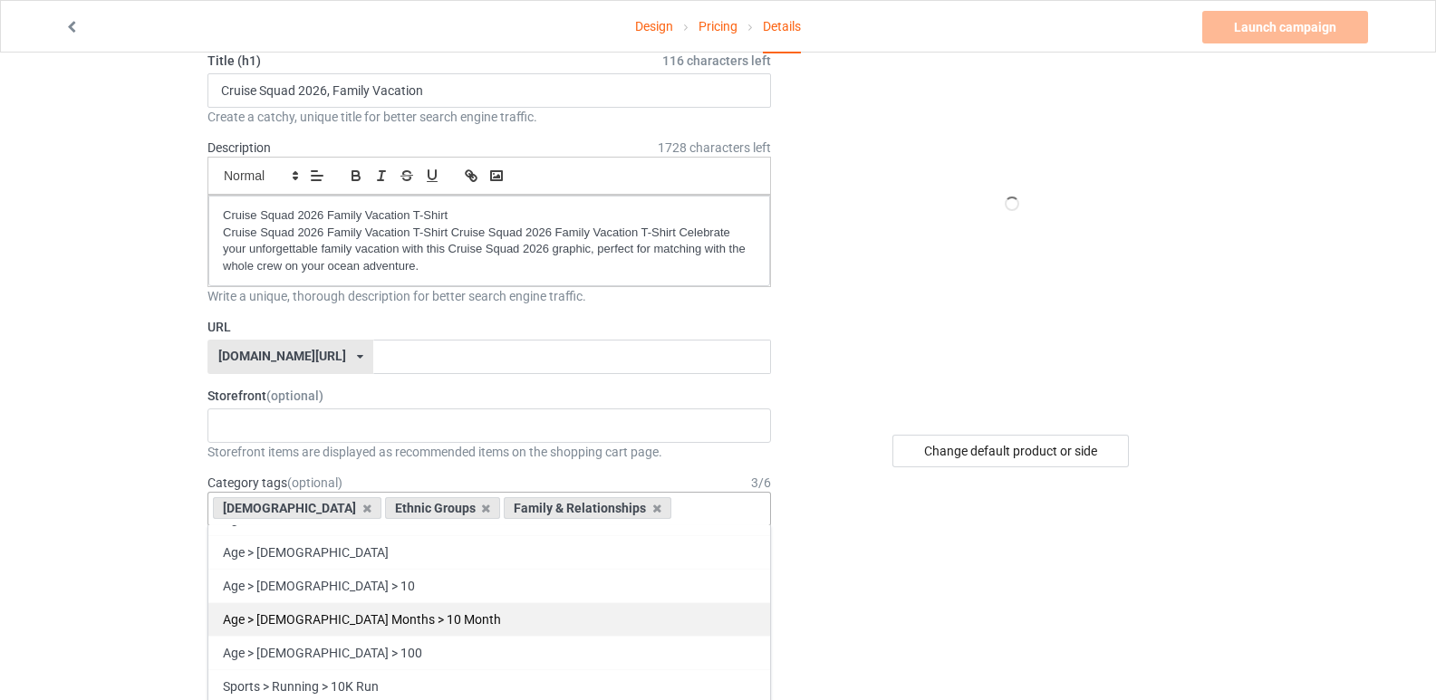
click at [385, 621] on div "Age > 1-12 Months > 10 Month" at bounding box center [489, 619] width 562 height 34
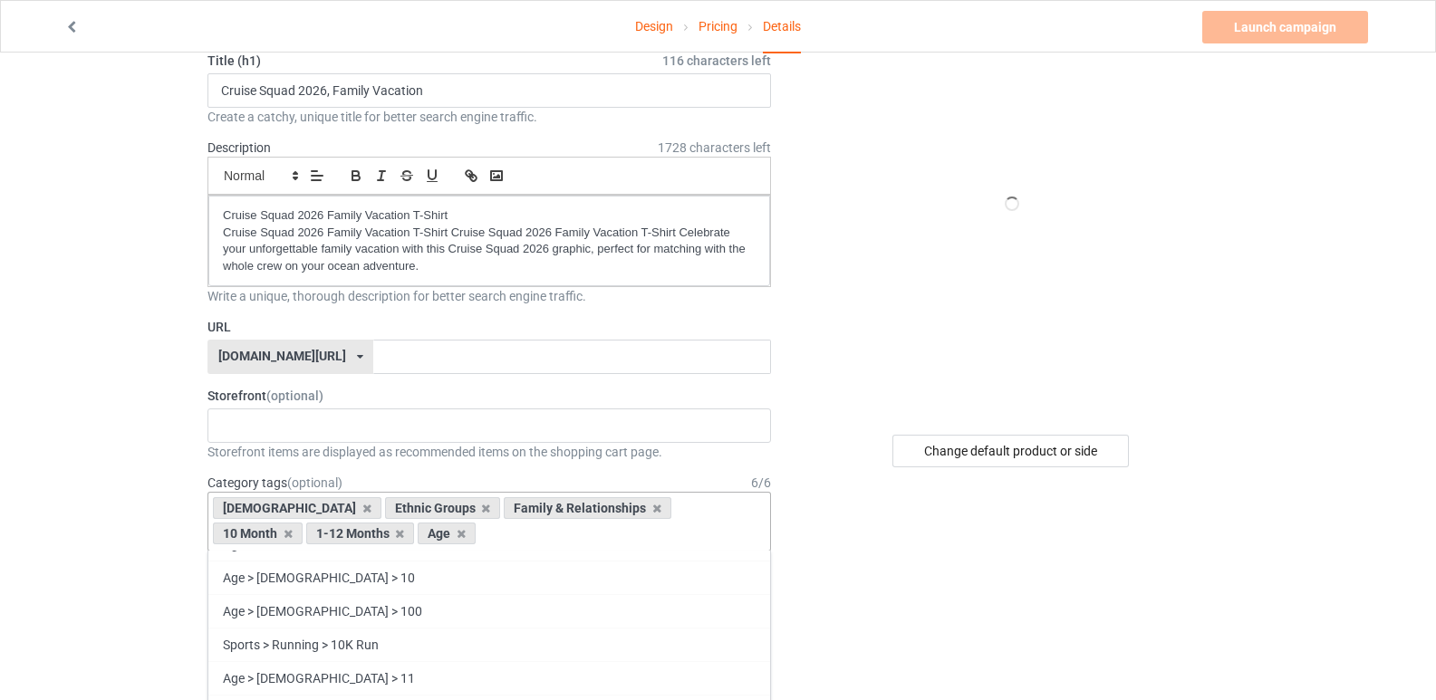
scroll to position [57, 0]
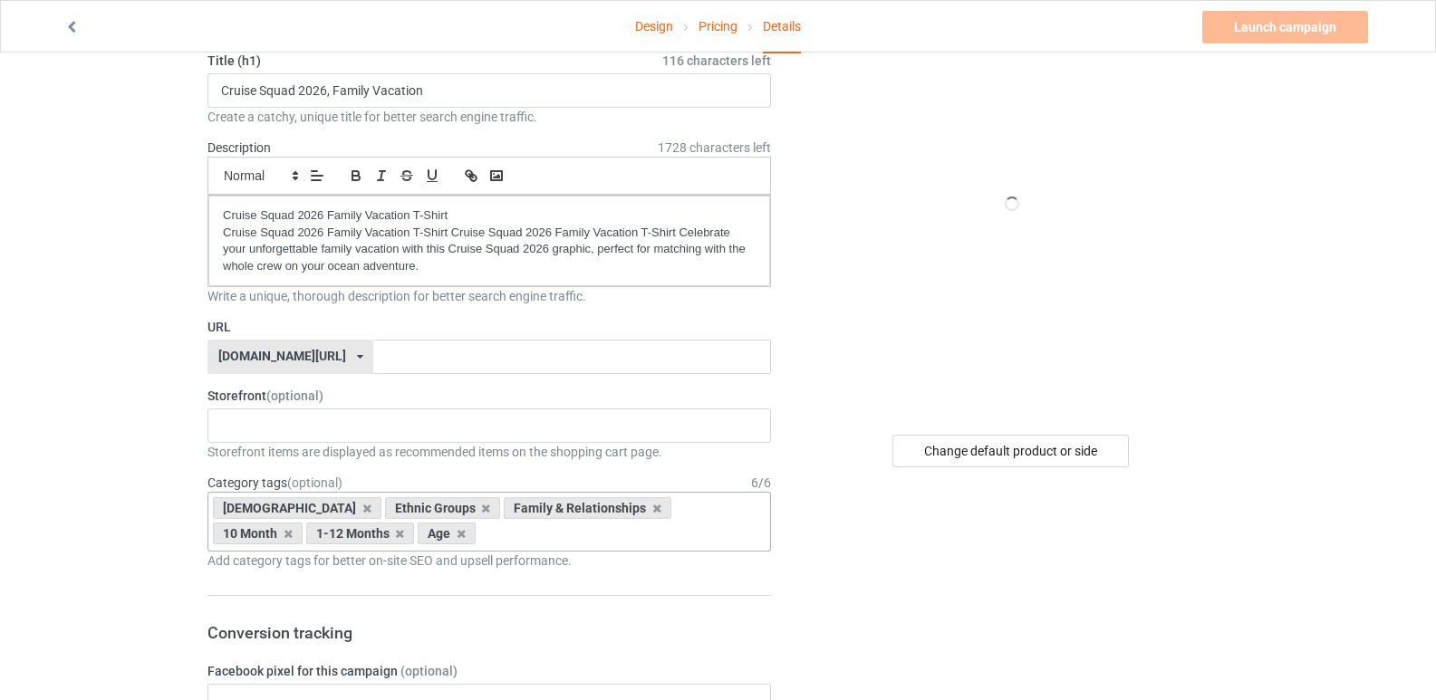
drag, startPoint x: 336, startPoint y: 82, endPoint x: 564, endPoint y: 63, distance: 228.2
click at [564, 63] on div "Title (h1) 116 characters left Cruise Squad 2026, Family Vacation Create a catc…" at bounding box center [489, 89] width 564 height 74
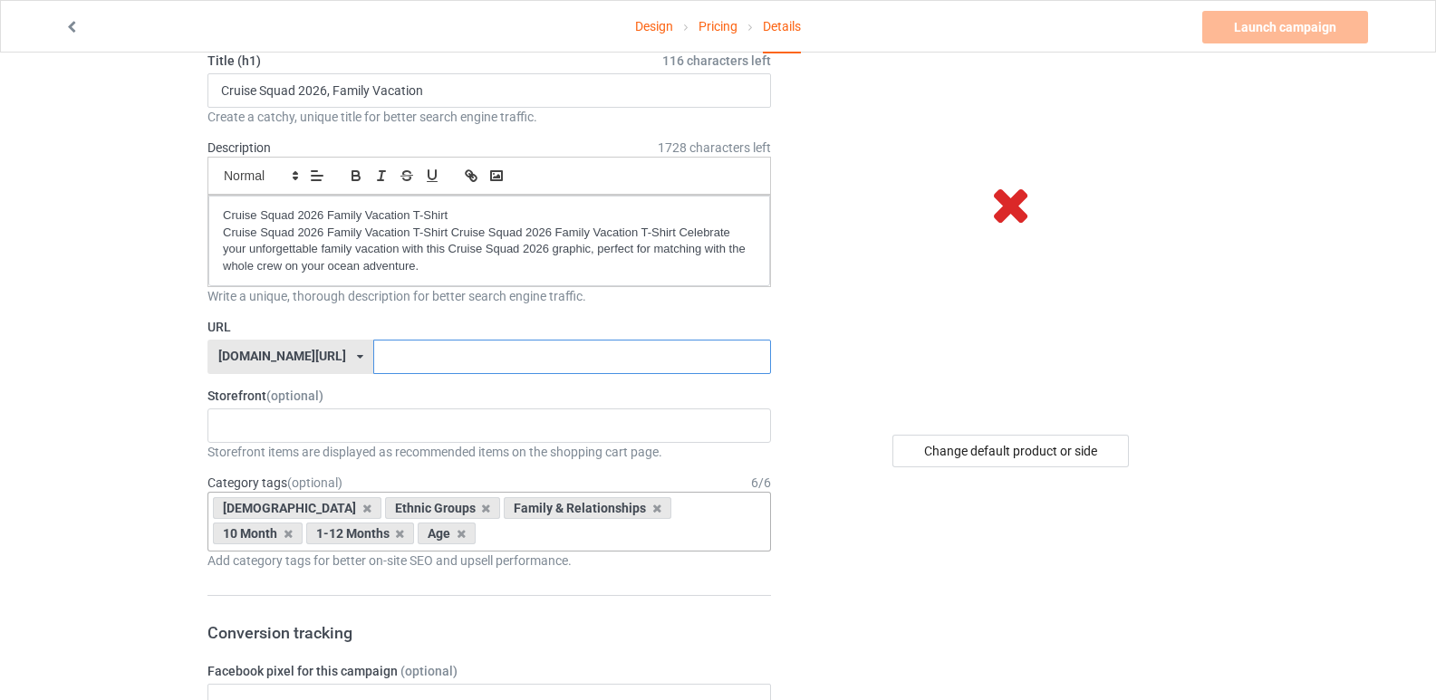
click at [373, 372] on input "text" at bounding box center [571, 357] width 397 height 34
paste input "Family Vacation"
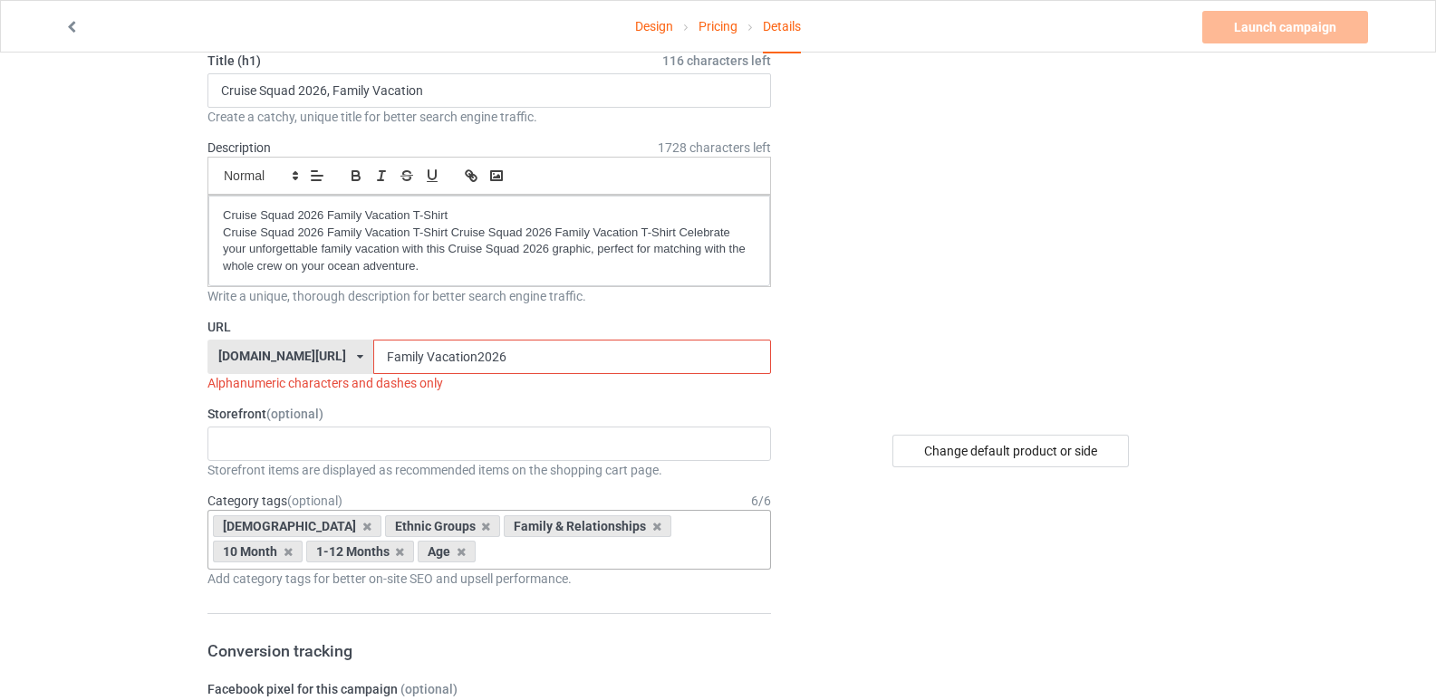
click at [374, 356] on input "Family Vacation2026" at bounding box center [571, 357] width 397 height 34
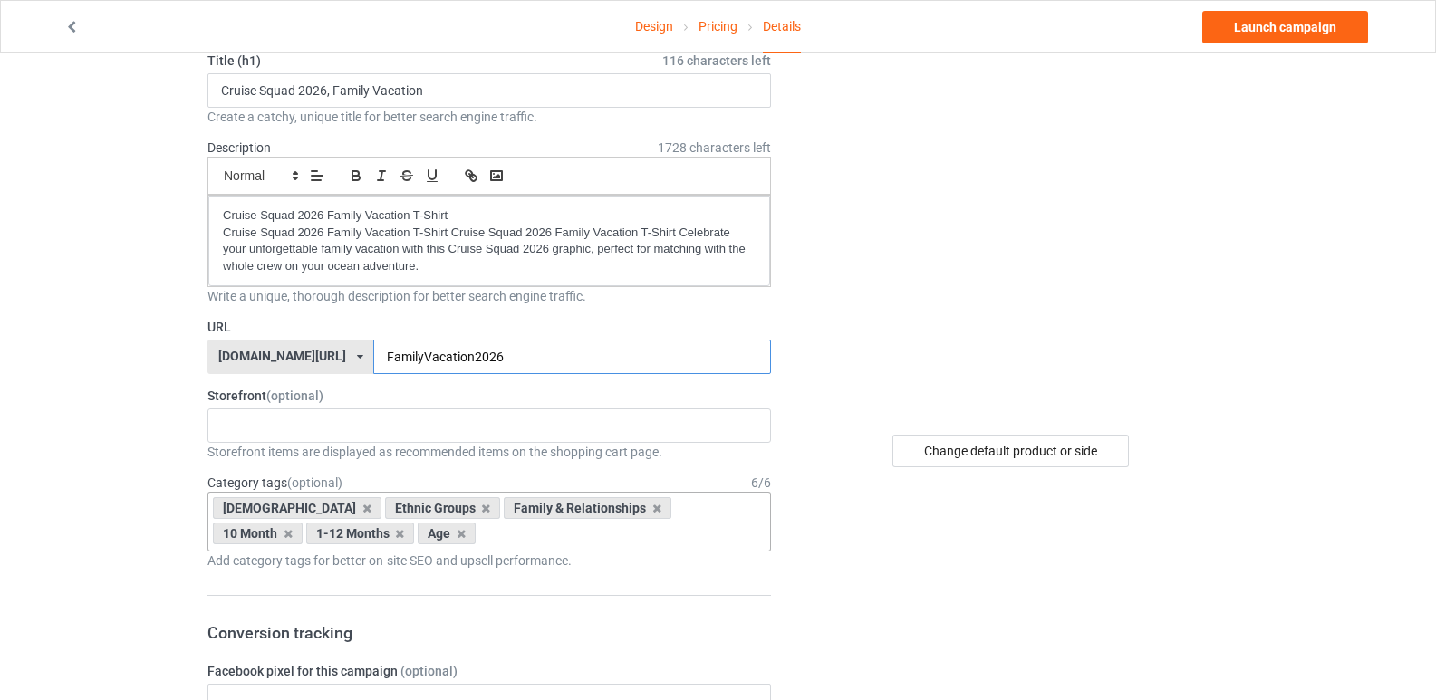
type input "FamilyVacation2026"
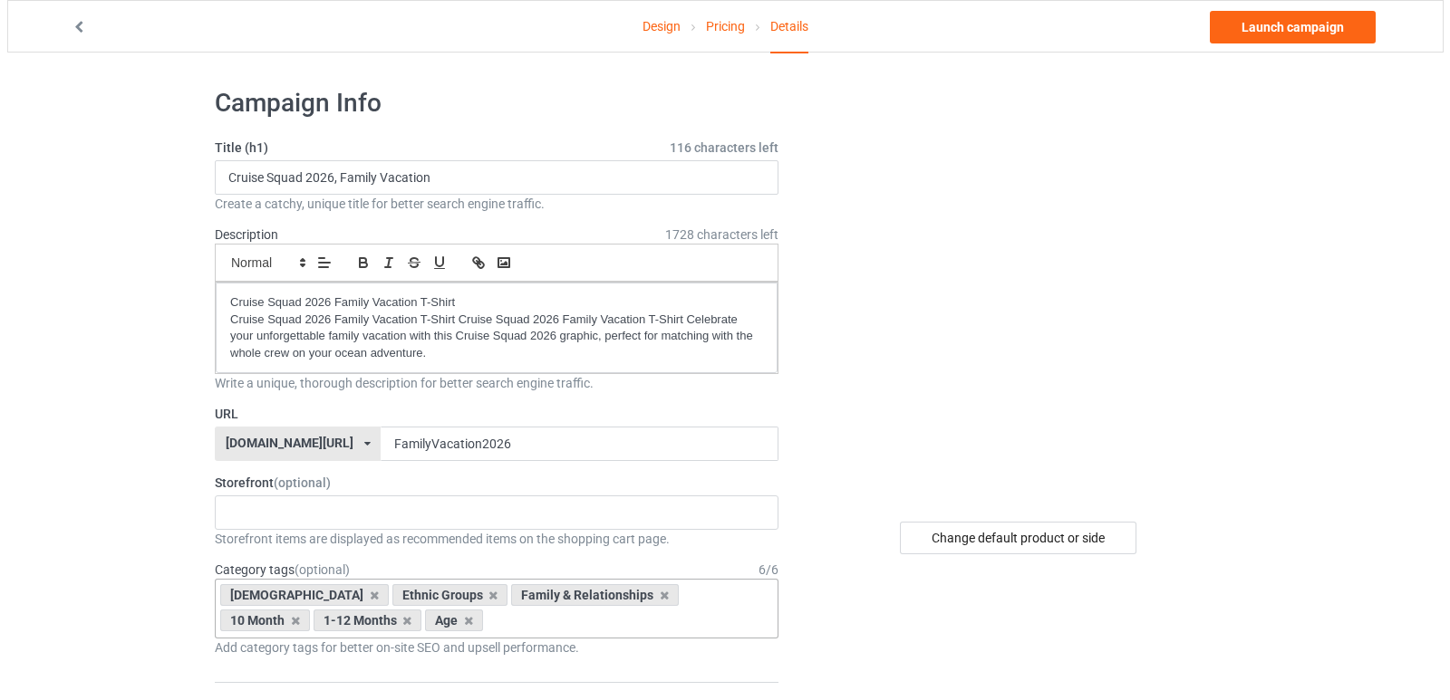
scroll to position [0, 0]
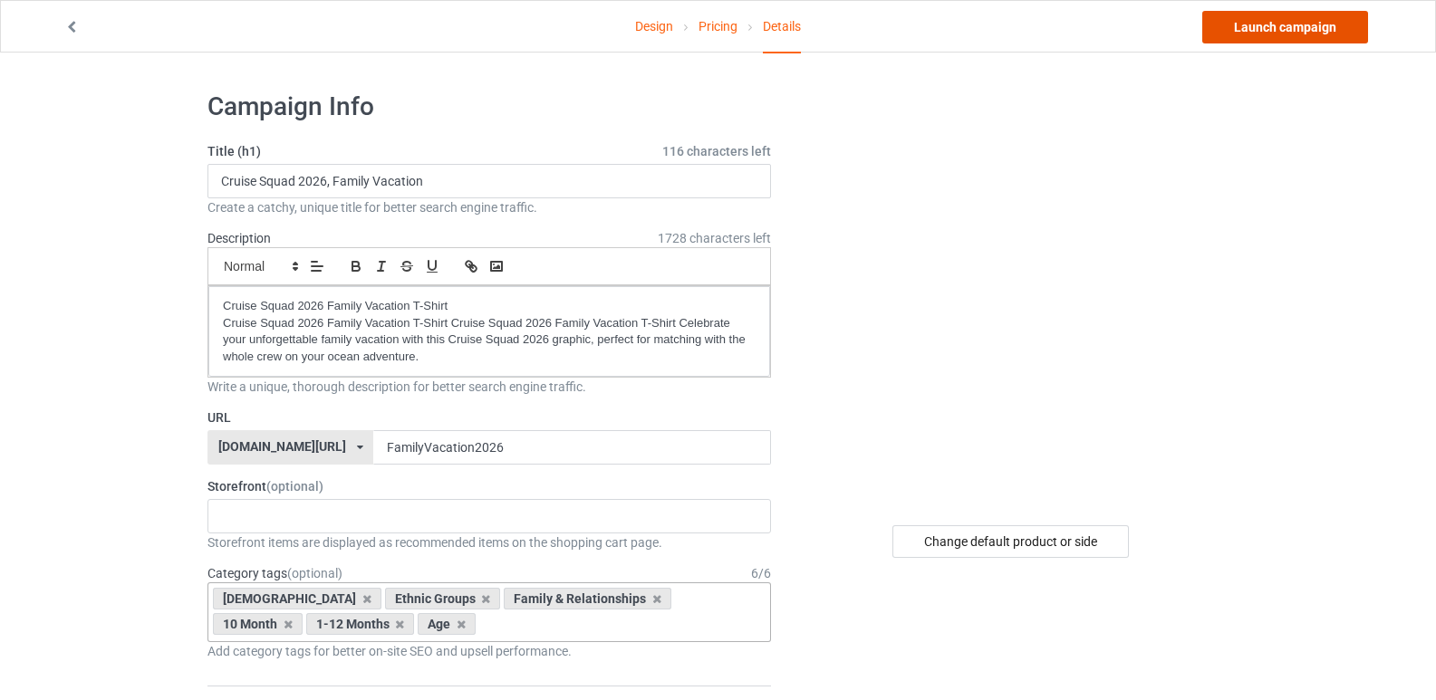
click at [1283, 24] on link "Launch campaign" at bounding box center [1285, 27] width 166 height 33
